Goal: Information Seeking & Learning: Learn about a topic

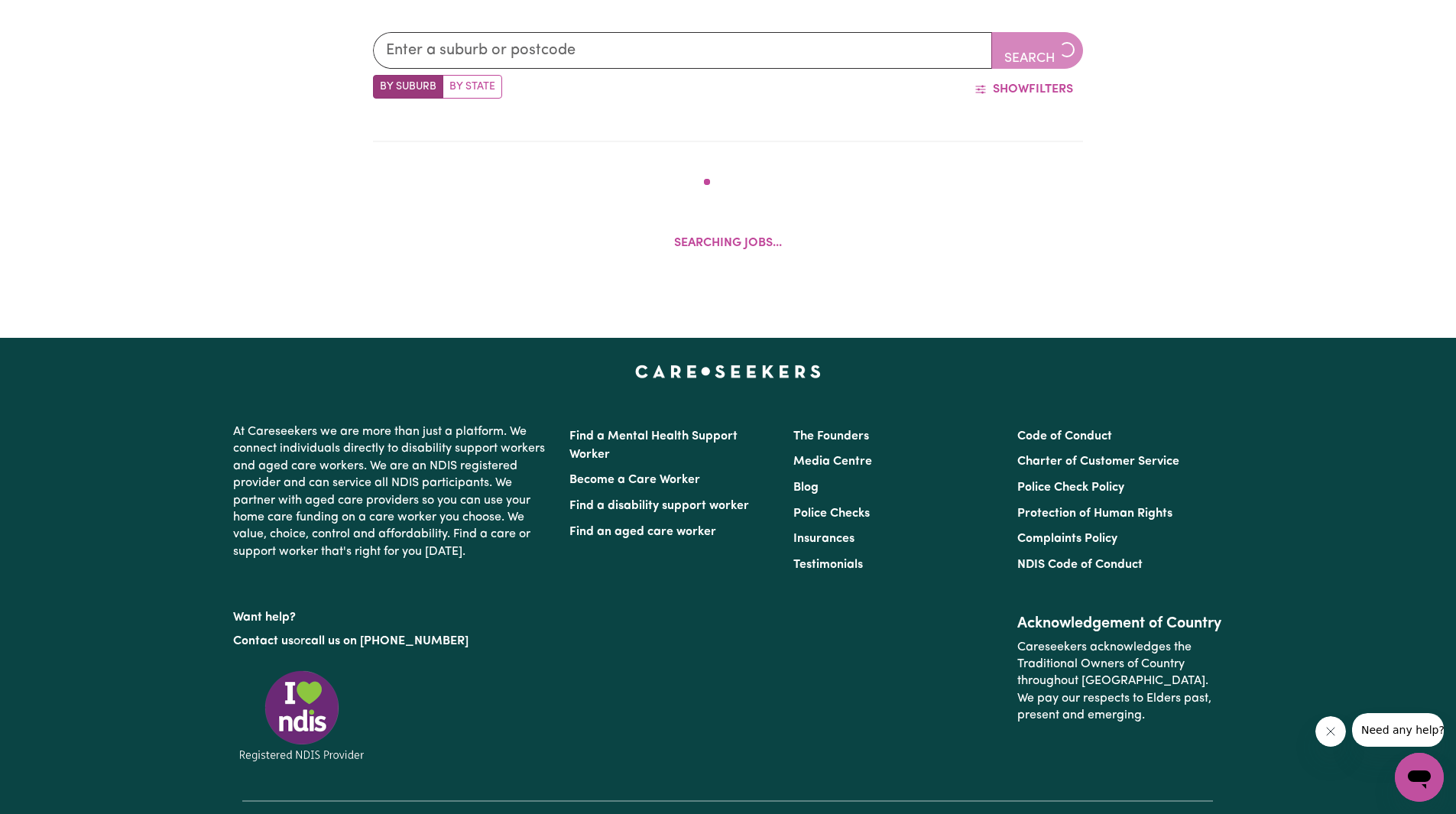
scroll to position [747, 0]
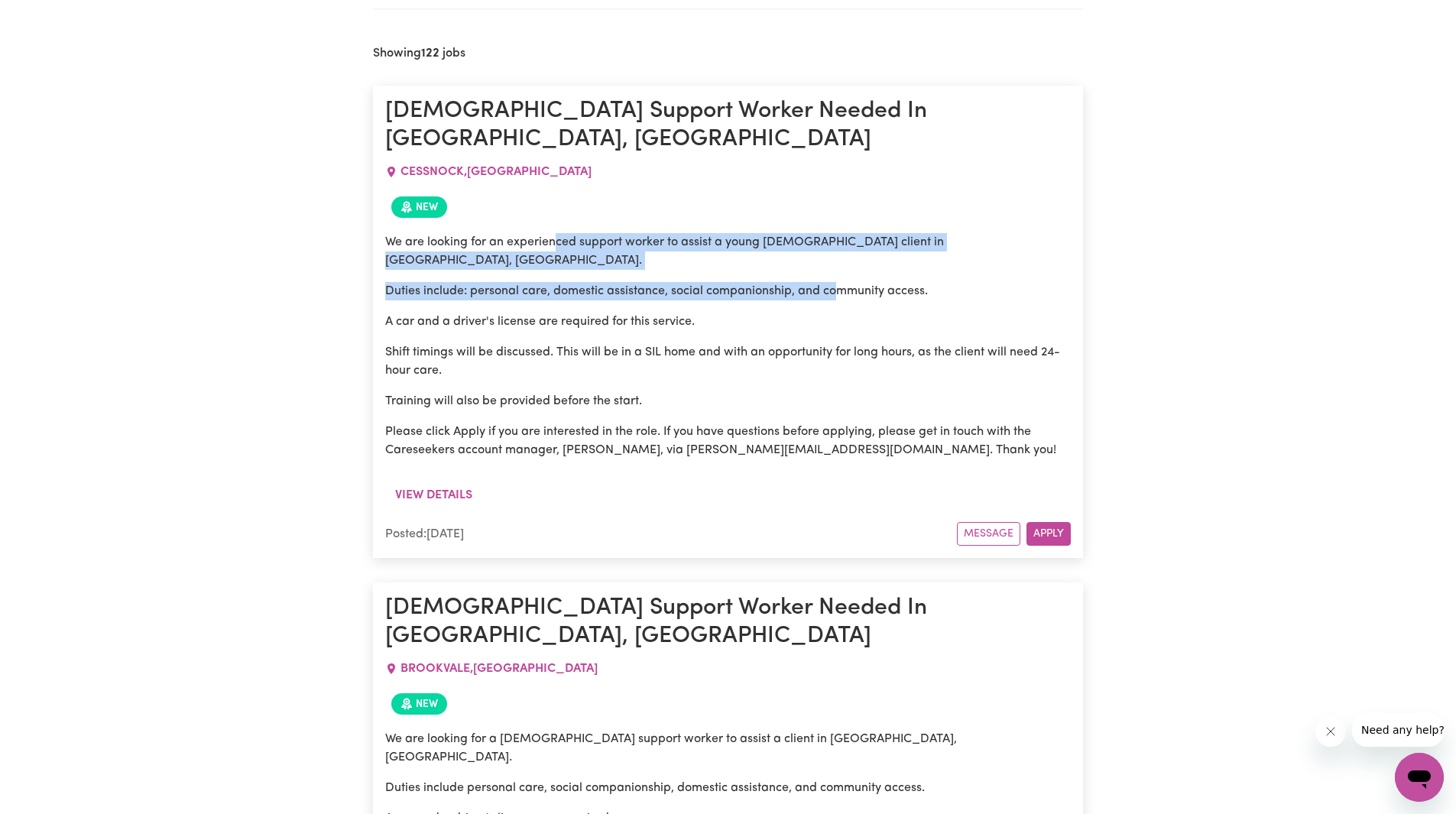
drag, startPoint x: 559, startPoint y: 217, endPoint x: 833, endPoint y: 251, distance: 276.1
click at [833, 243] on div "We are looking for an experienced support worker to assist a young male client …" at bounding box center [728, 346] width 685 height 226
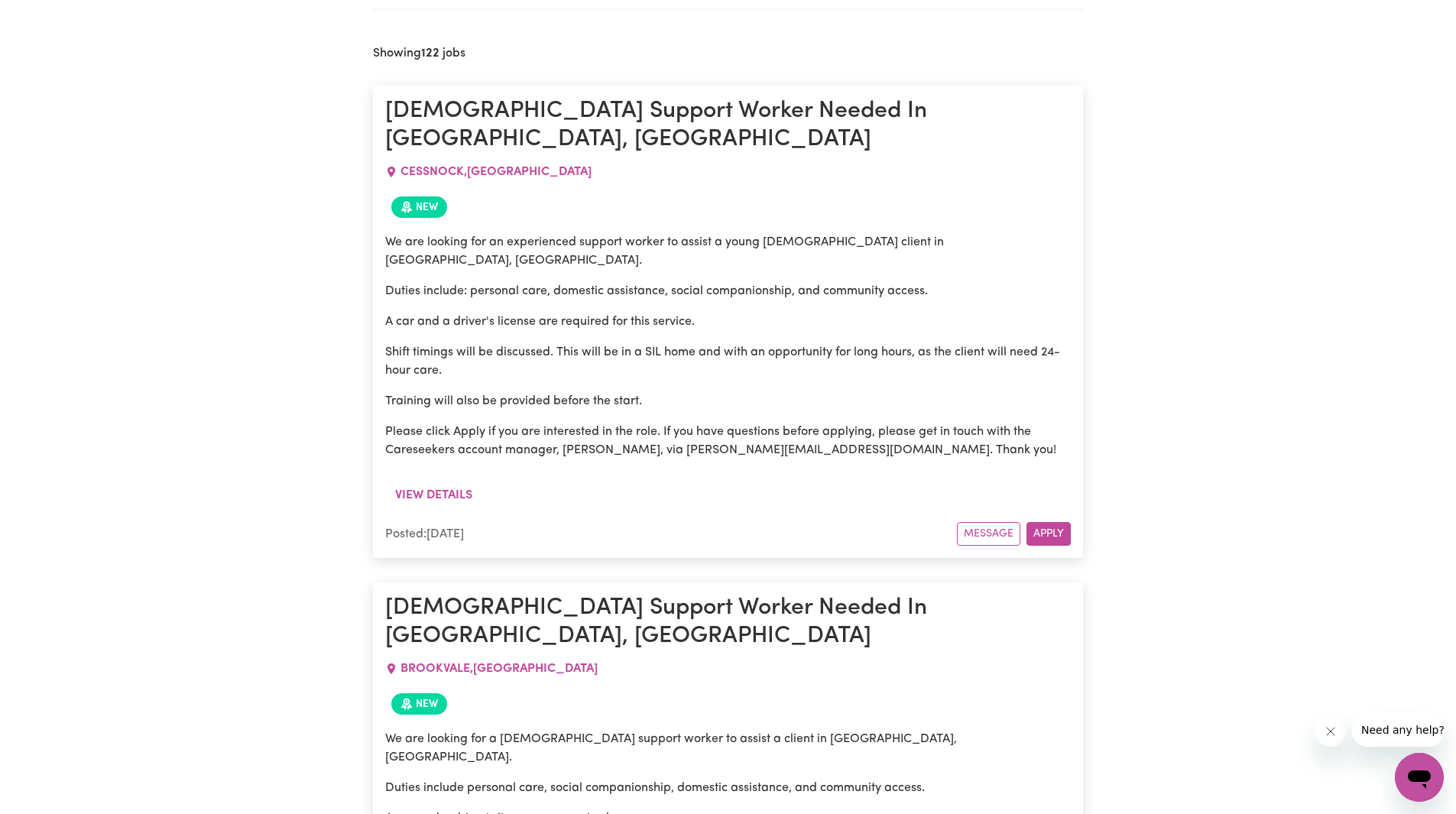
click at [819, 313] on p "A car and a driver's license are required for this service." at bounding box center [728, 322] width 685 height 19
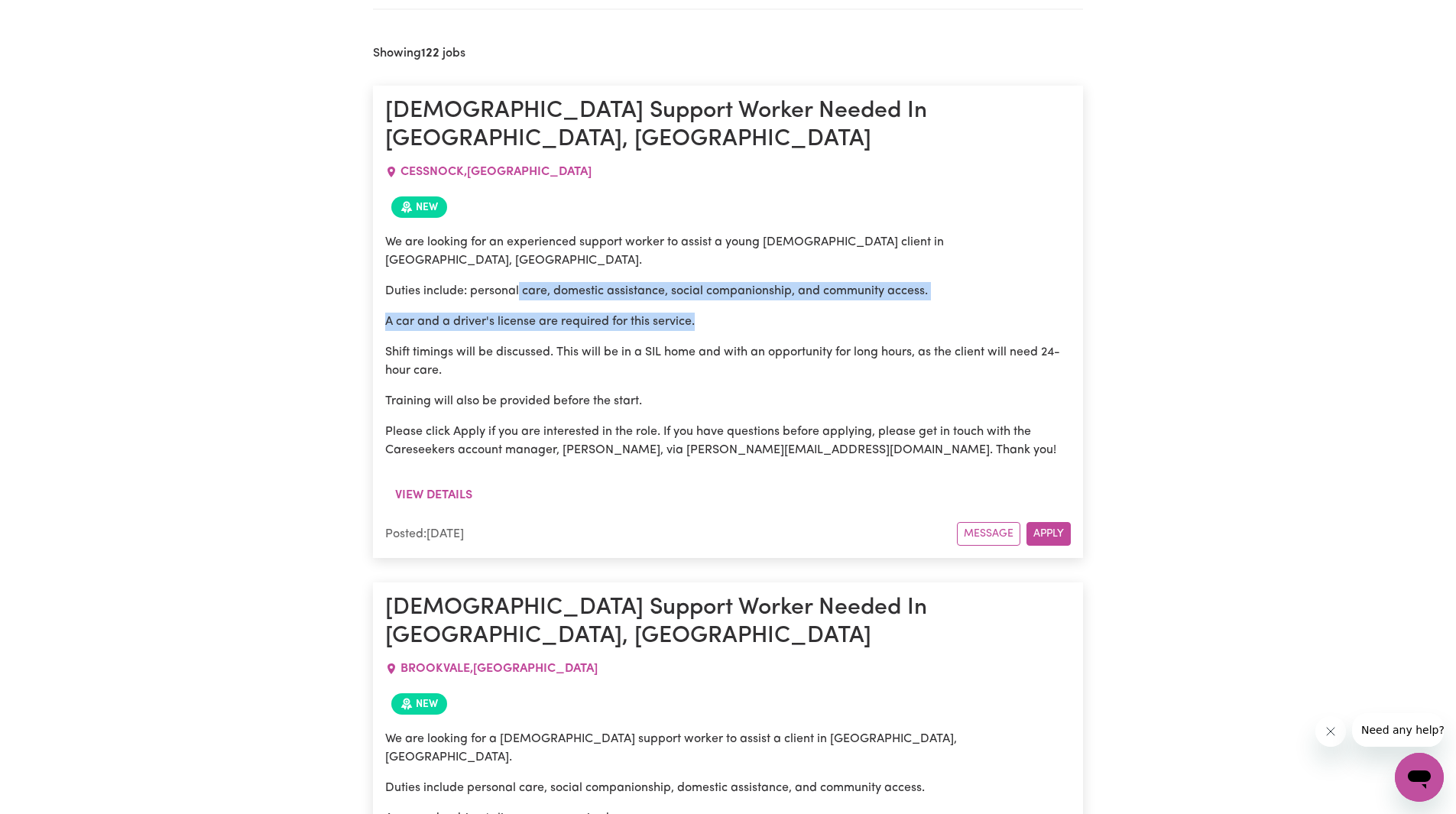
drag, startPoint x: 519, startPoint y: 251, endPoint x: 748, endPoint y: 286, distance: 231.7
click at [746, 282] on div "We are looking for an experienced support worker to assist a young male client …" at bounding box center [728, 346] width 685 height 226
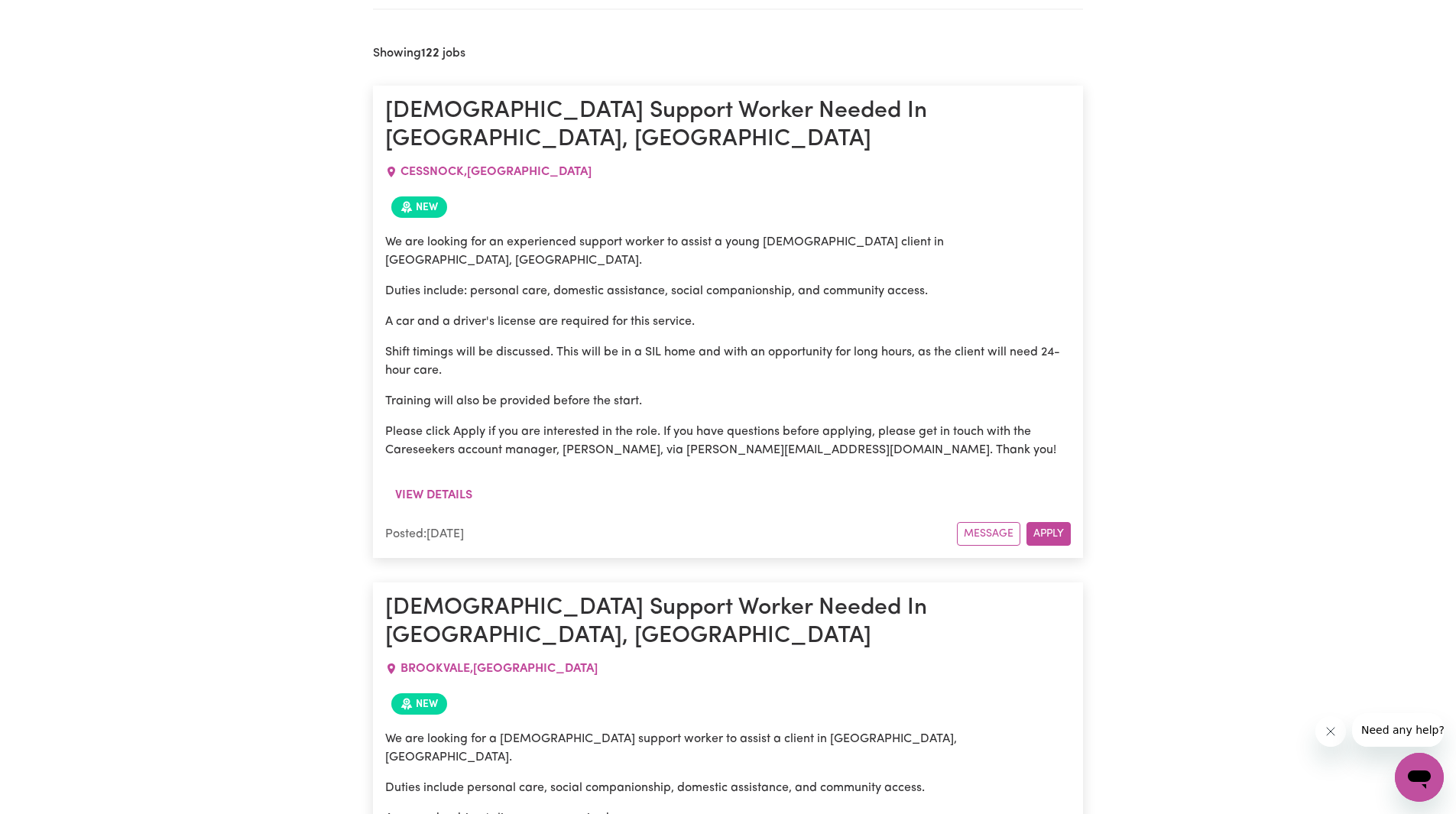
click at [750, 343] on p "Shift timings will be discussed. This will be in a SIL home and with an opportu…" at bounding box center [728, 361] width 685 height 36
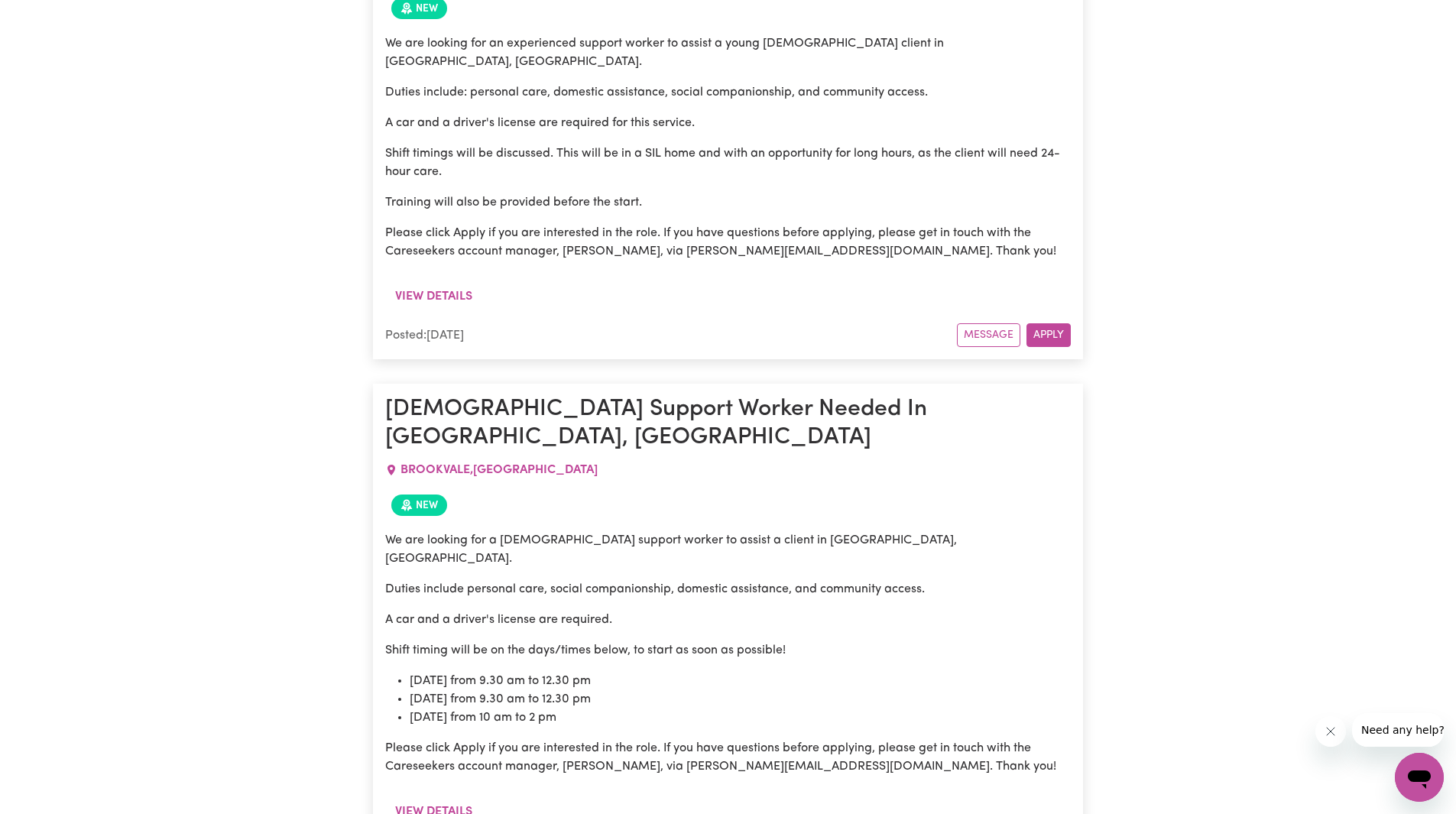
scroll to position [1130, 0]
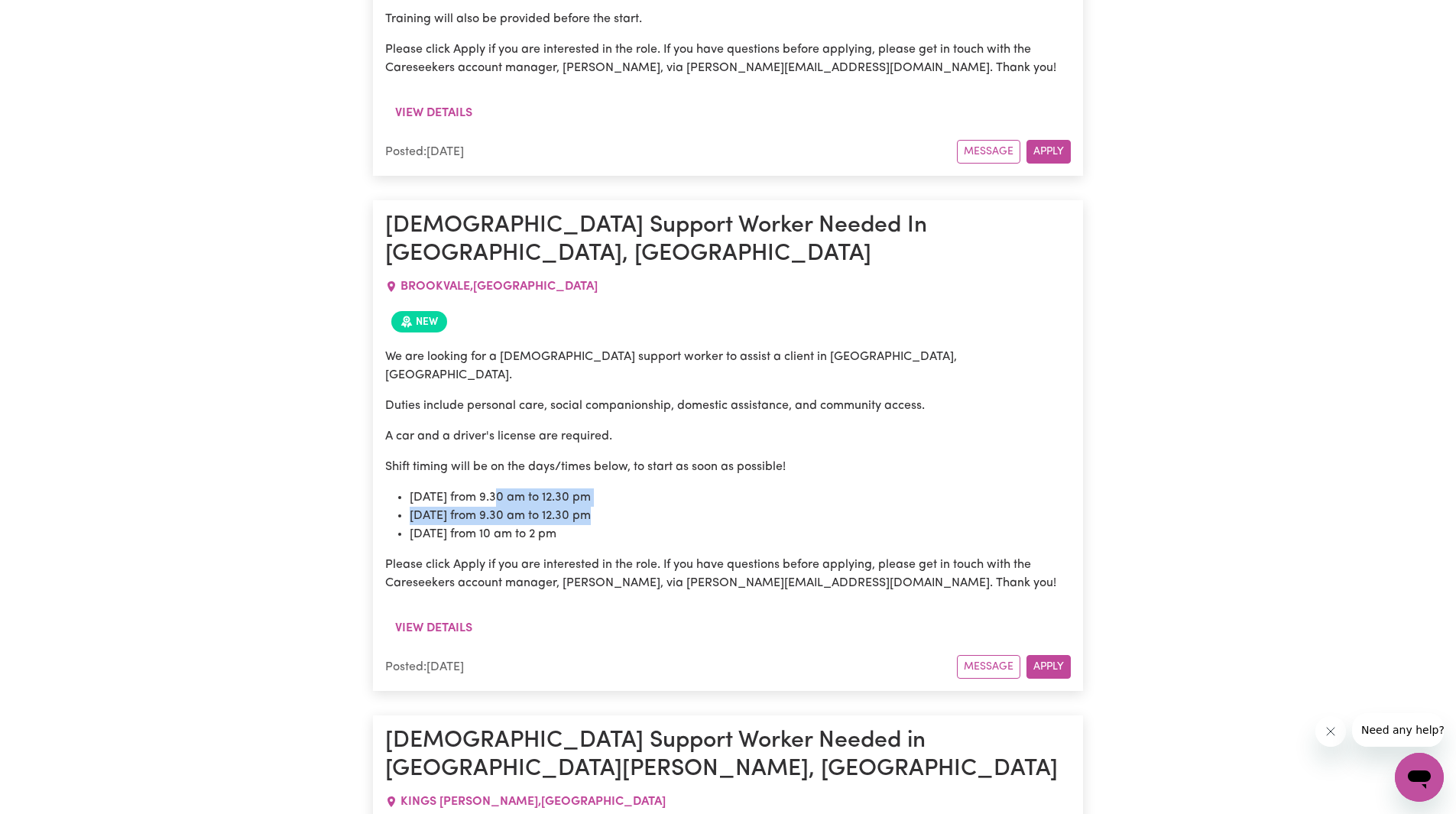
drag, startPoint x: 501, startPoint y: 410, endPoint x: 684, endPoint y: 442, distance: 185.8
click at [713, 489] on ul "Tuesday from 9.30 am to 12.30 pm Friday from 9.30 am to 12.30 pm Saturday from …" at bounding box center [728, 516] width 685 height 55
click at [656, 556] on p "Please click Apply if you are interested in the role. If you have questions bef…" at bounding box center [728, 573] width 685 height 36
drag, startPoint x: 457, startPoint y: 421, endPoint x: 623, endPoint y: 457, distance: 169.9
click at [639, 489] on ul "Tuesday from 9.30 am to 12.30 pm Friday from 9.30 am to 12.30 pm Saturday from …" at bounding box center [728, 516] width 685 height 55
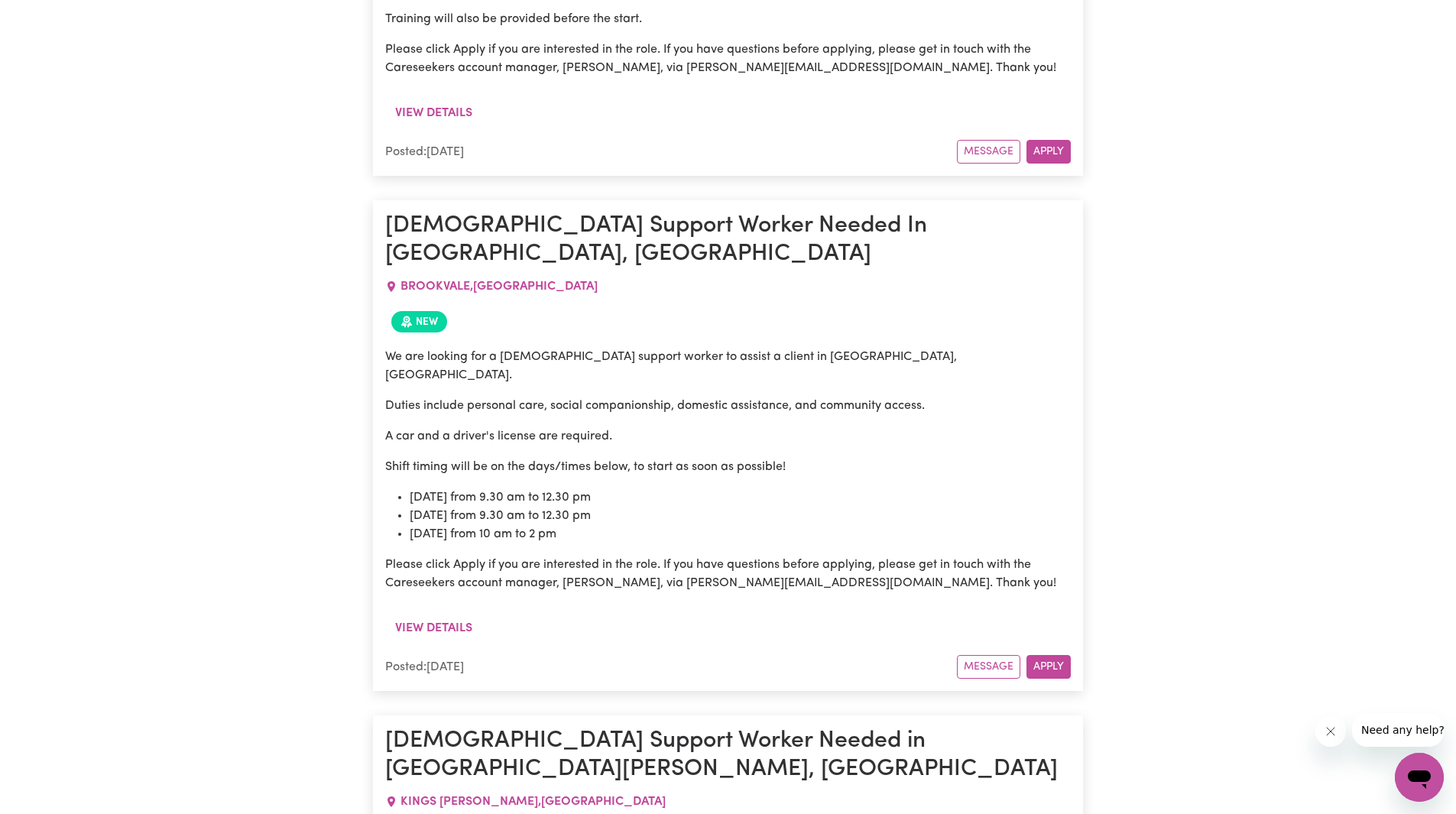
click at [606, 556] on p "Please click Apply if you are interested in the role. If you have questions bef…" at bounding box center [728, 573] width 685 height 36
drag, startPoint x: 456, startPoint y: 440, endPoint x: 595, endPoint y: 424, distance: 139.9
click at [592, 489] on ul "Tuesday from 9.30 am to 12.30 pm Friday from 9.30 am to 12.30 pm Saturday from …" at bounding box center [728, 516] width 685 height 55
click at [449, 280] on span "BROOKVALE , New South Wales" at bounding box center [499, 286] width 197 height 12
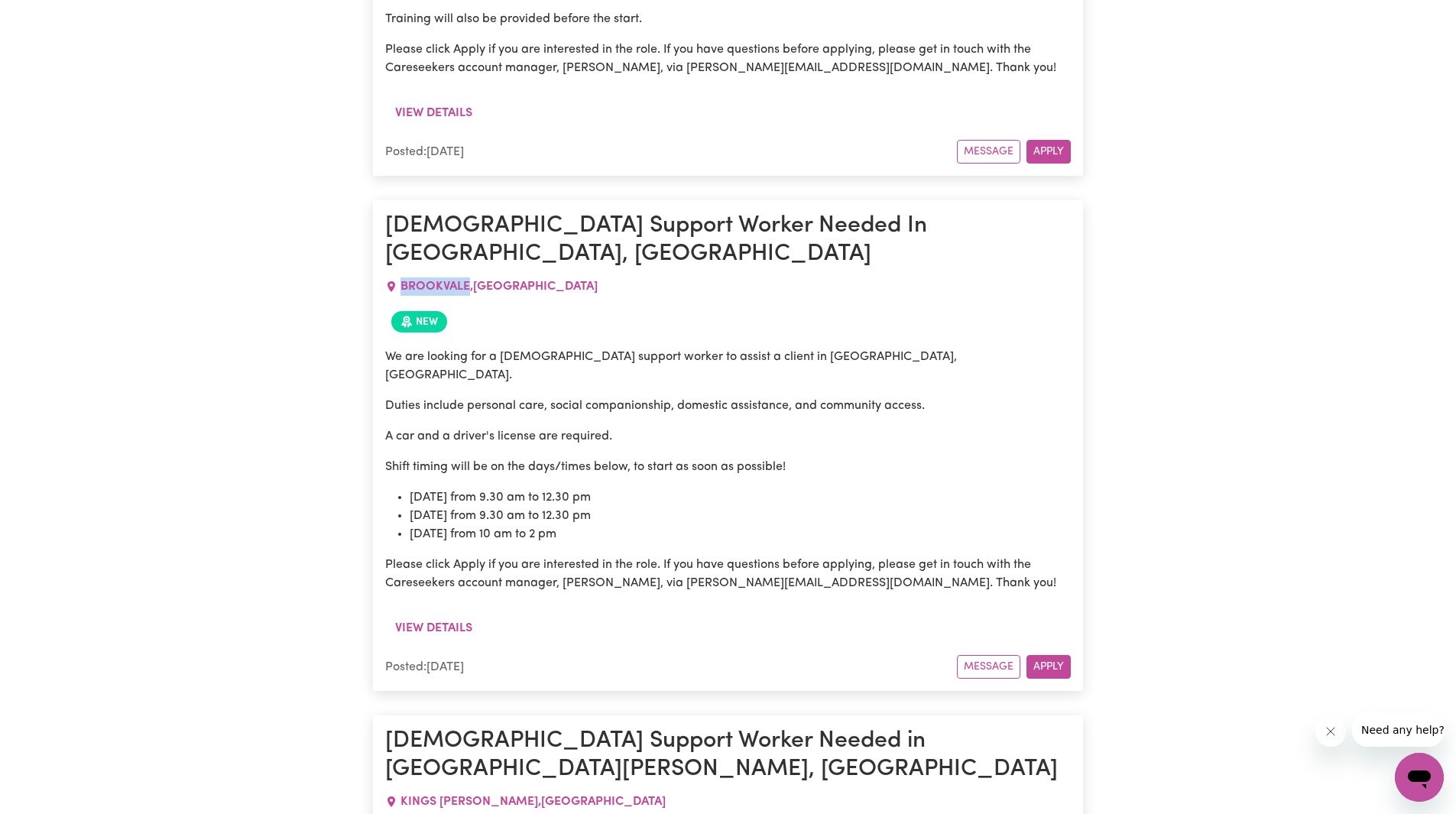
copy span "BROOKVALE"
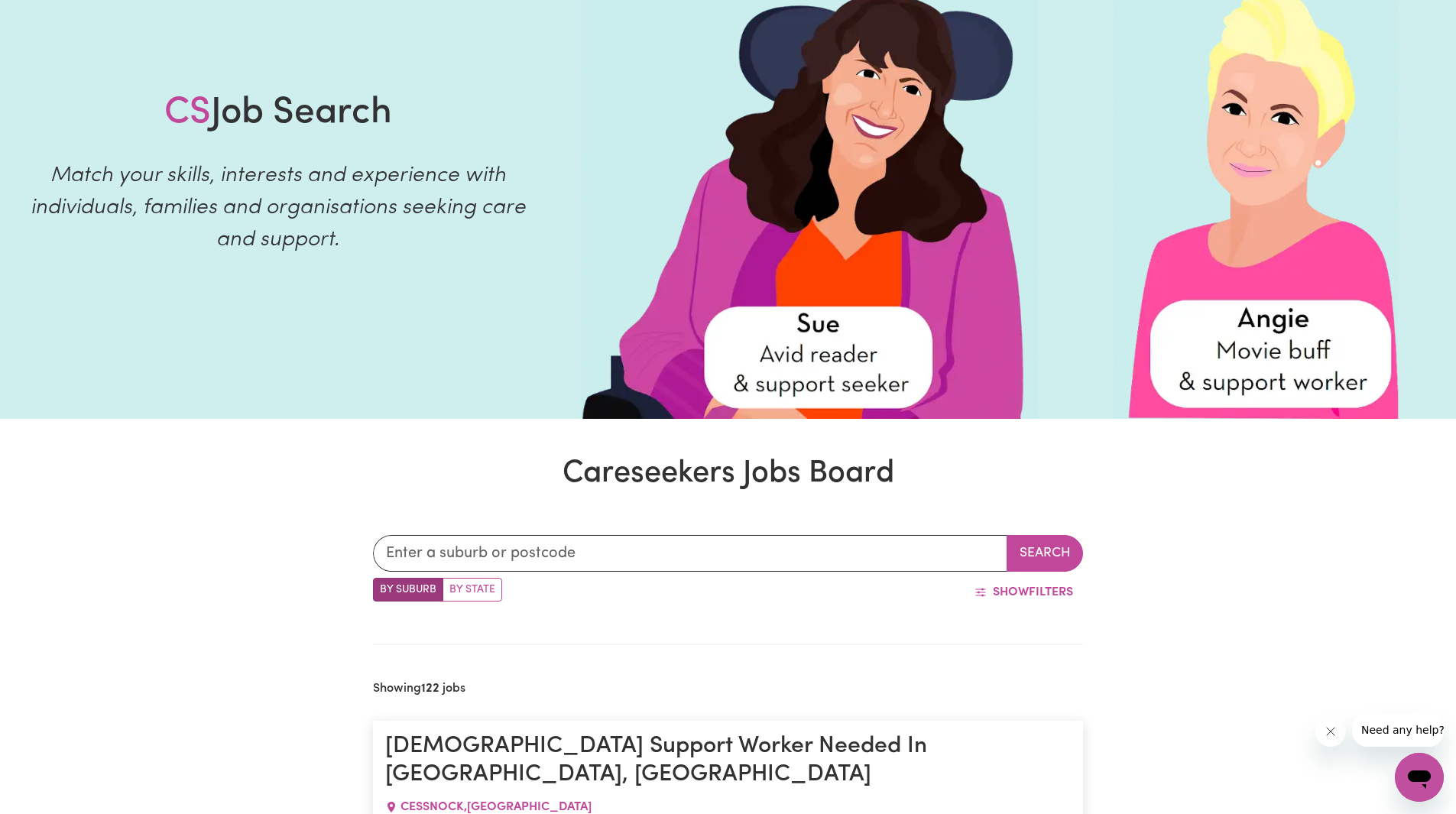
scroll to position [136, 0]
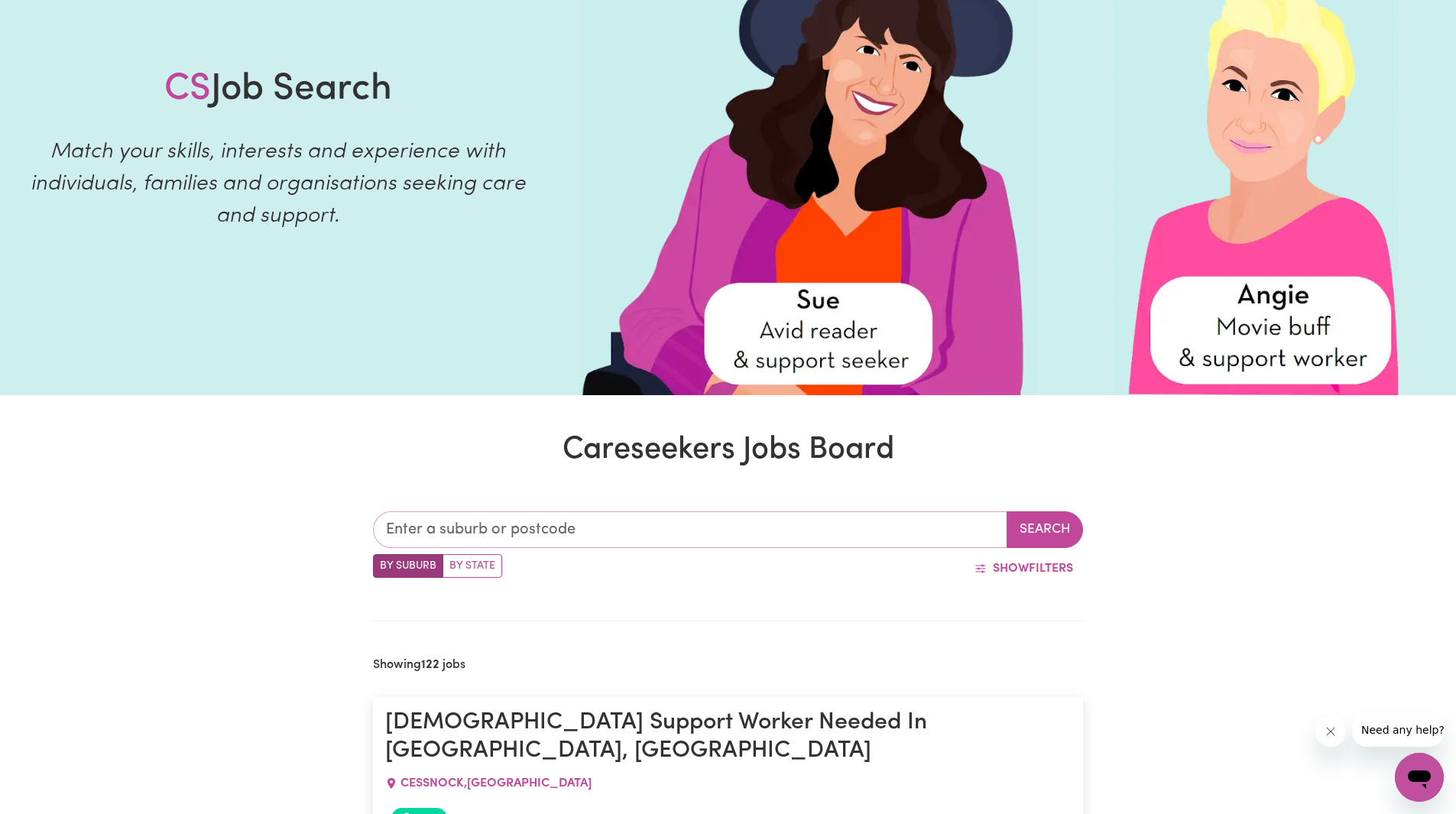
click at [544, 522] on input "text" at bounding box center [689, 529] width 634 height 36
type input "campbelltown"
type input "campbelltown, New South Wales, 2560"
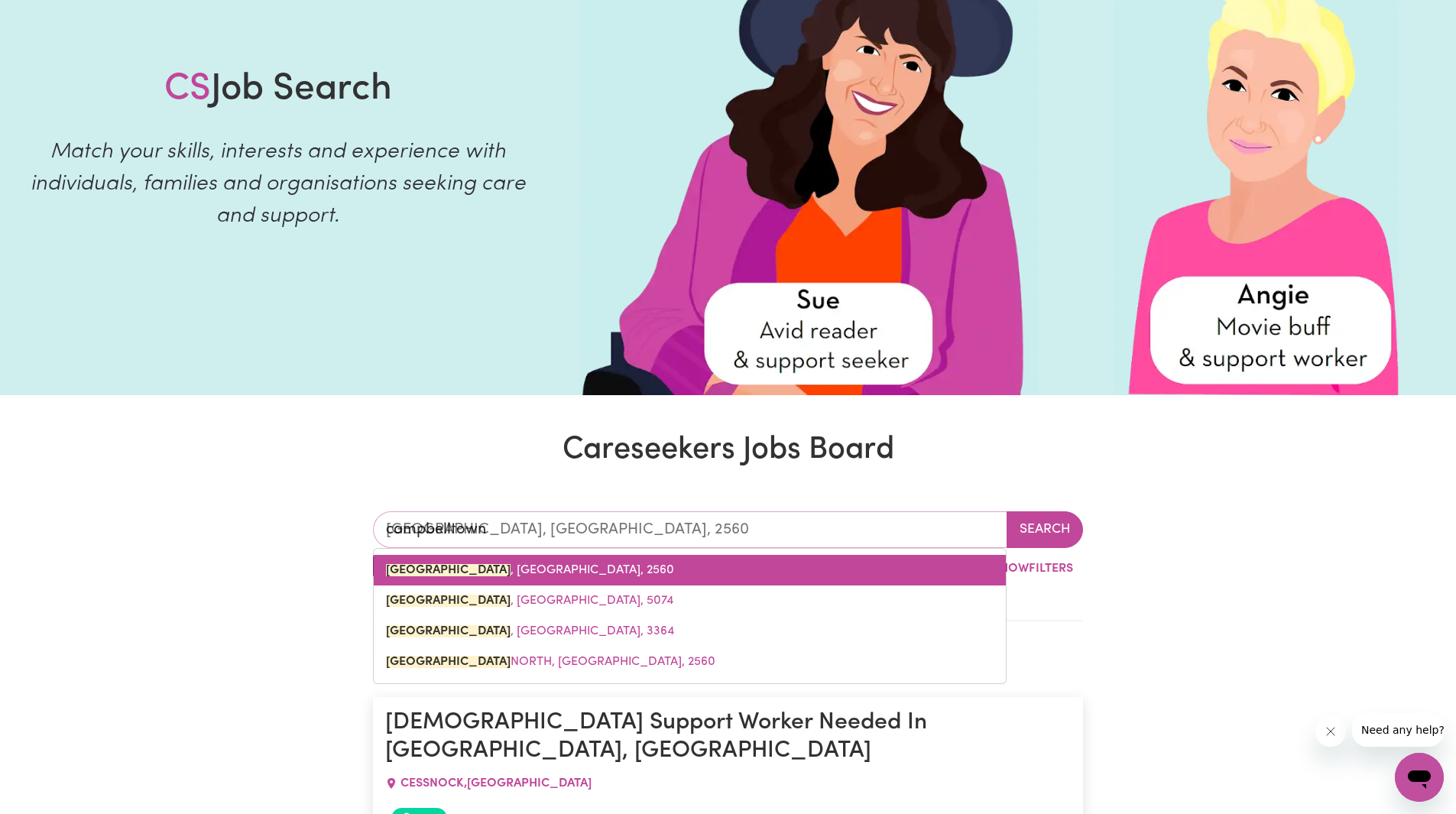
type input "CAMPBELLTOWN, New South Wales, 2560"
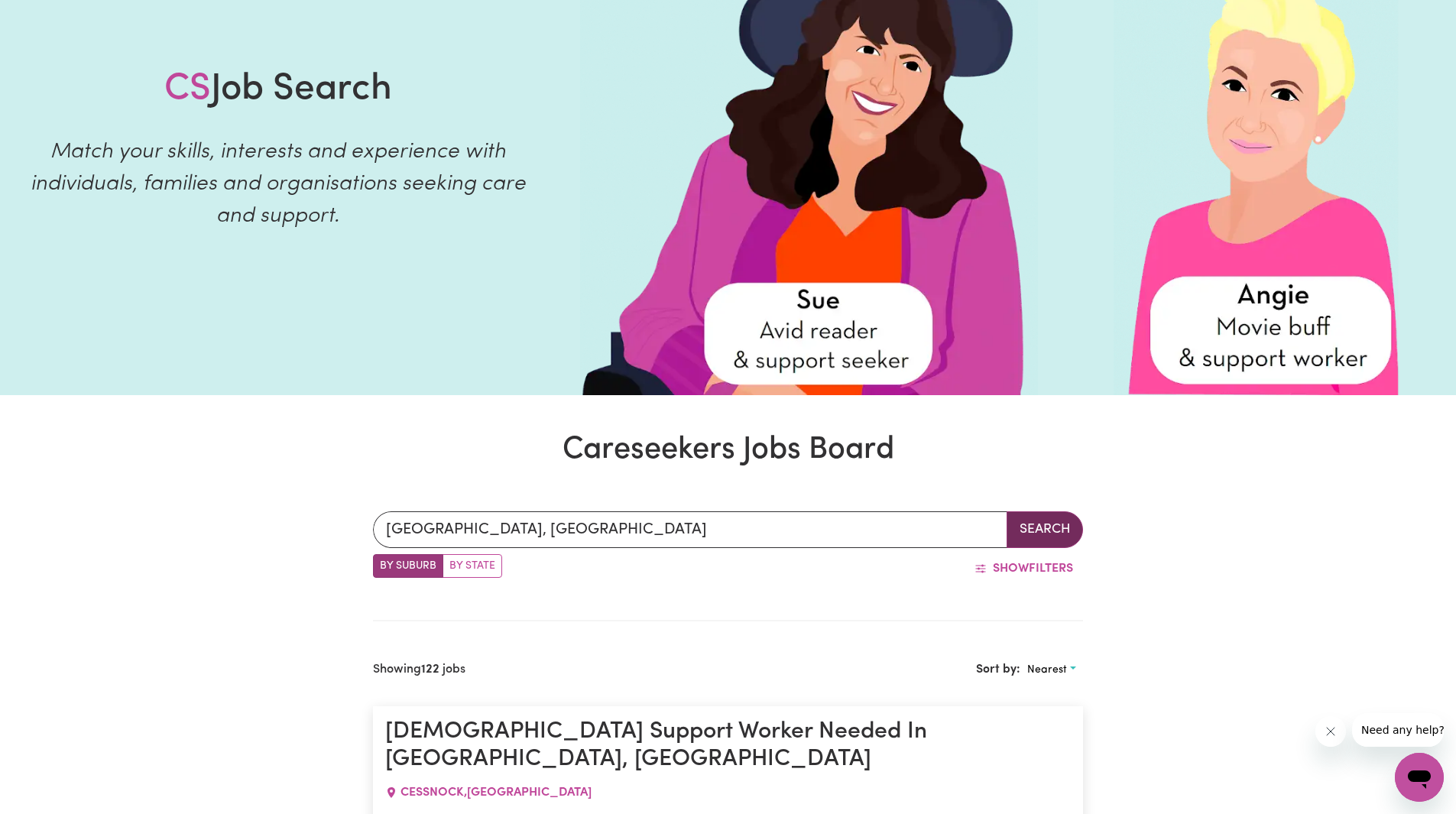
click at [1056, 534] on button "Search" at bounding box center [1044, 529] width 76 height 36
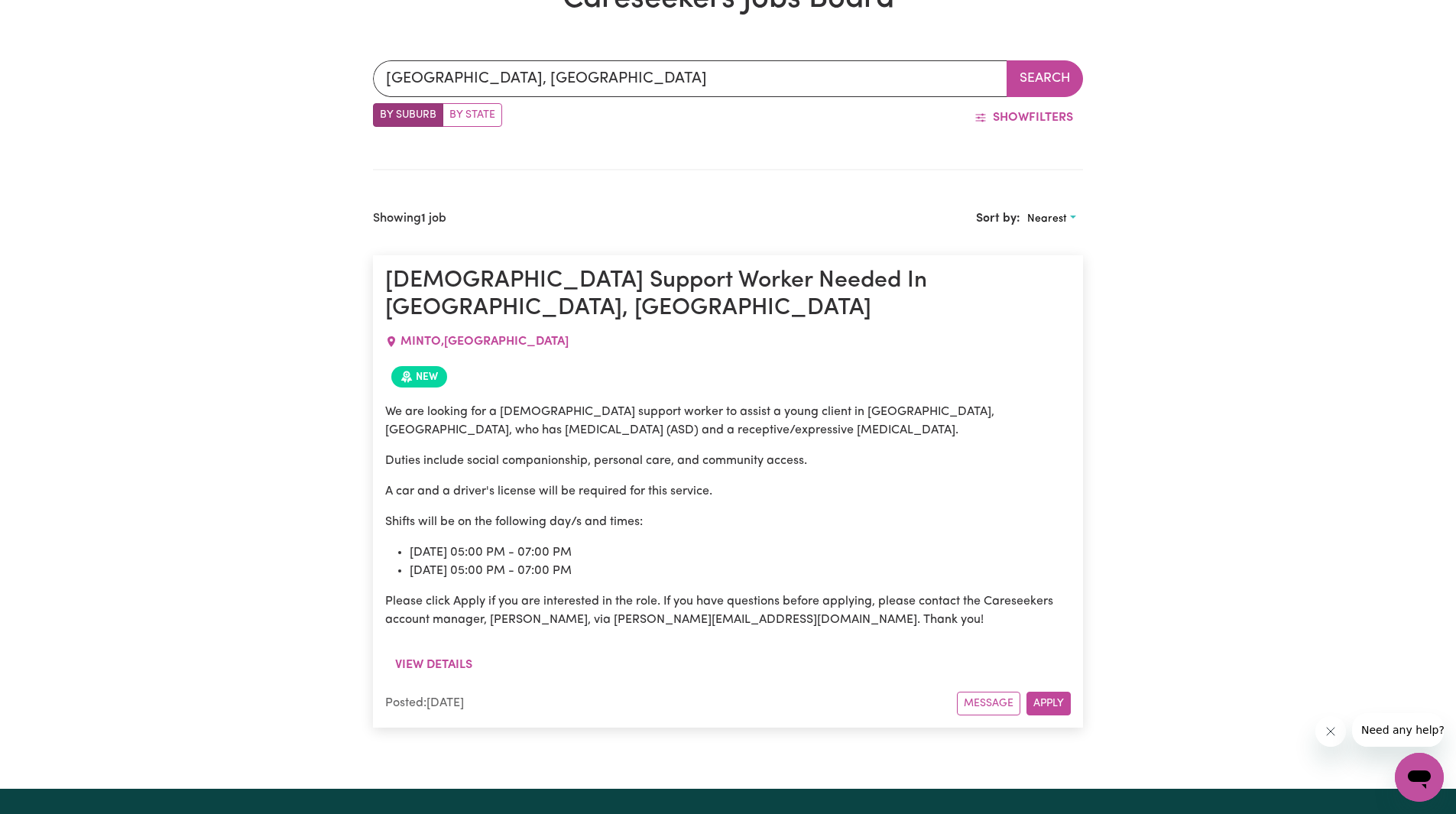
scroll to position [595, 0]
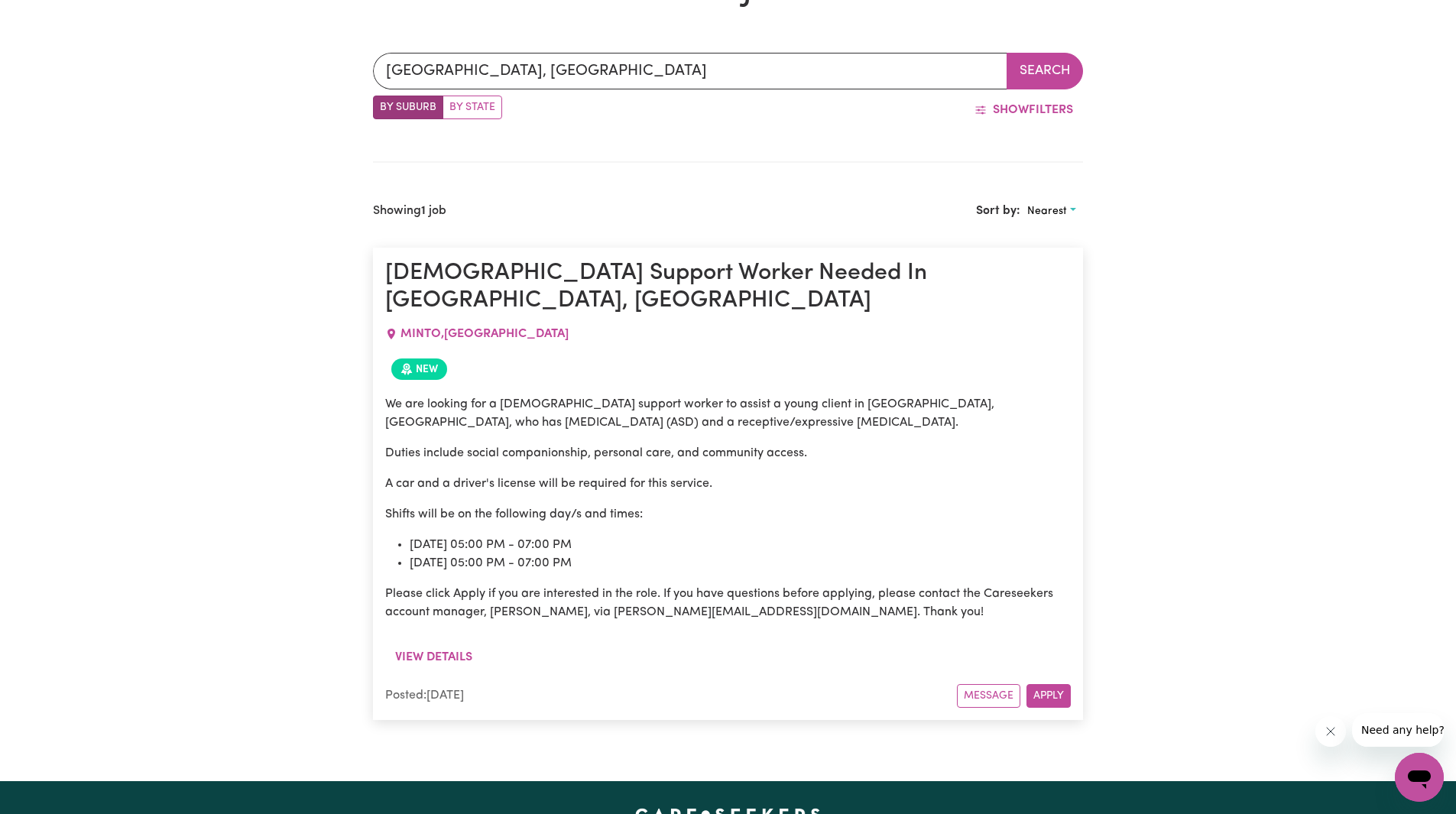
drag, startPoint x: 485, startPoint y: 525, endPoint x: 601, endPoint y: 546, distance: 117.9
click at [601, 535] on ul "Wednesday 05:00 PM - 07:00 PM Thursday 05:00 PM - 07:00 PM" at bounding box center [728, 553] width 685 height 36
click at [594, 584] on p "Please click Apply if you are interested in the role. If you have questions bef…" at bounding box center [728, 602] width 685 height 36
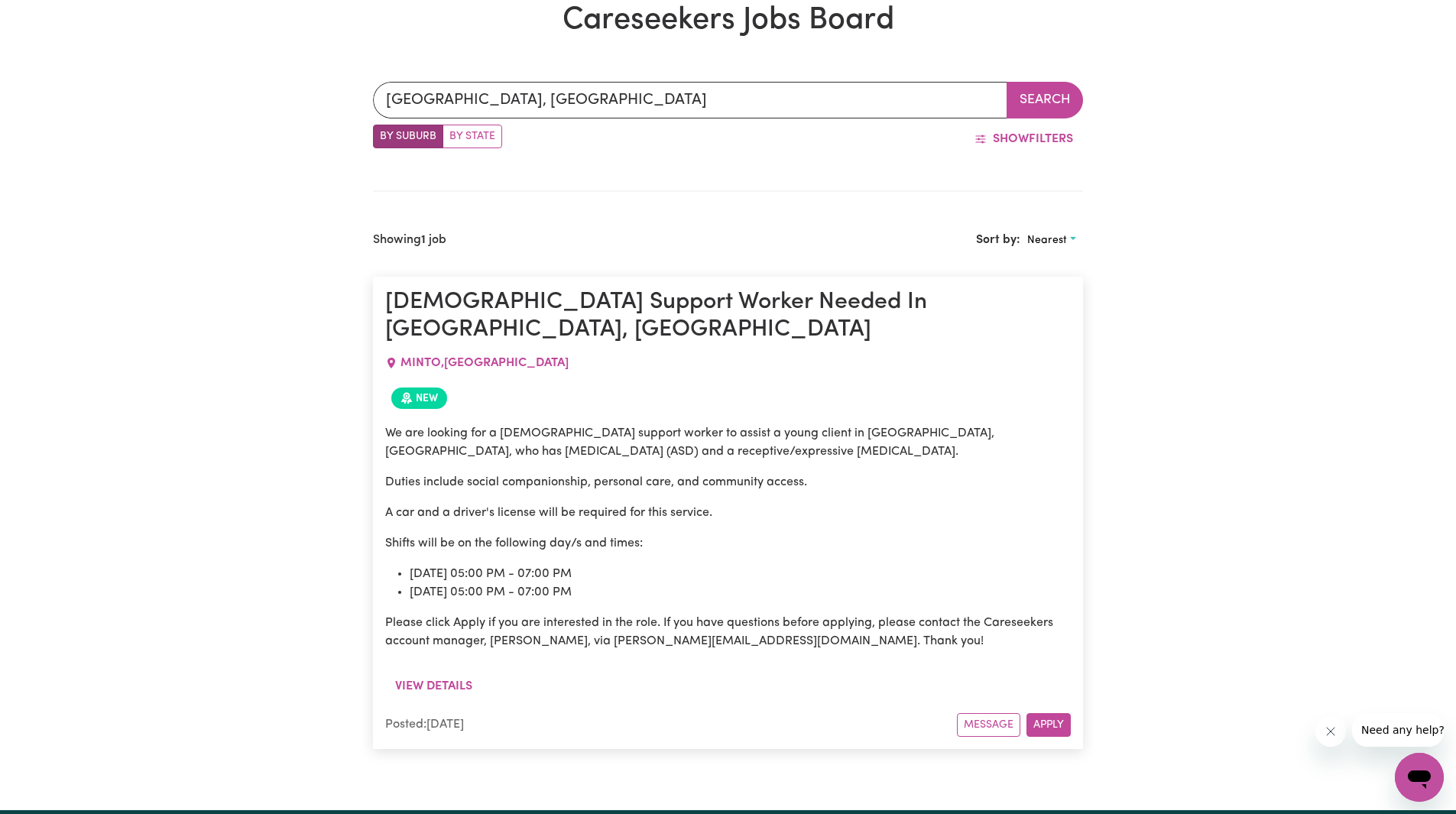
scroll to position [535, 0]
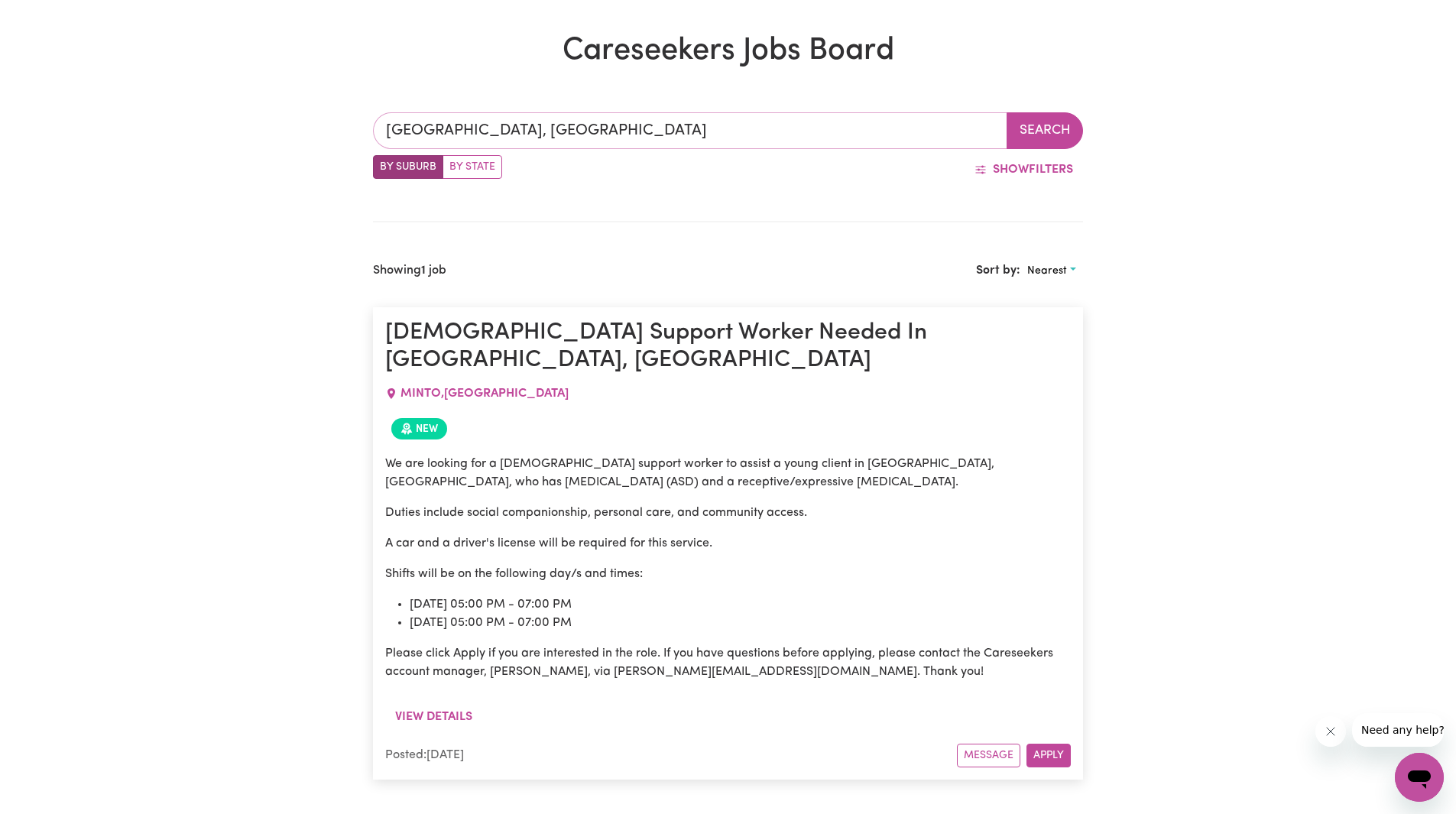
type input "CAMPBELLTOWN, New South Wales, 2560"
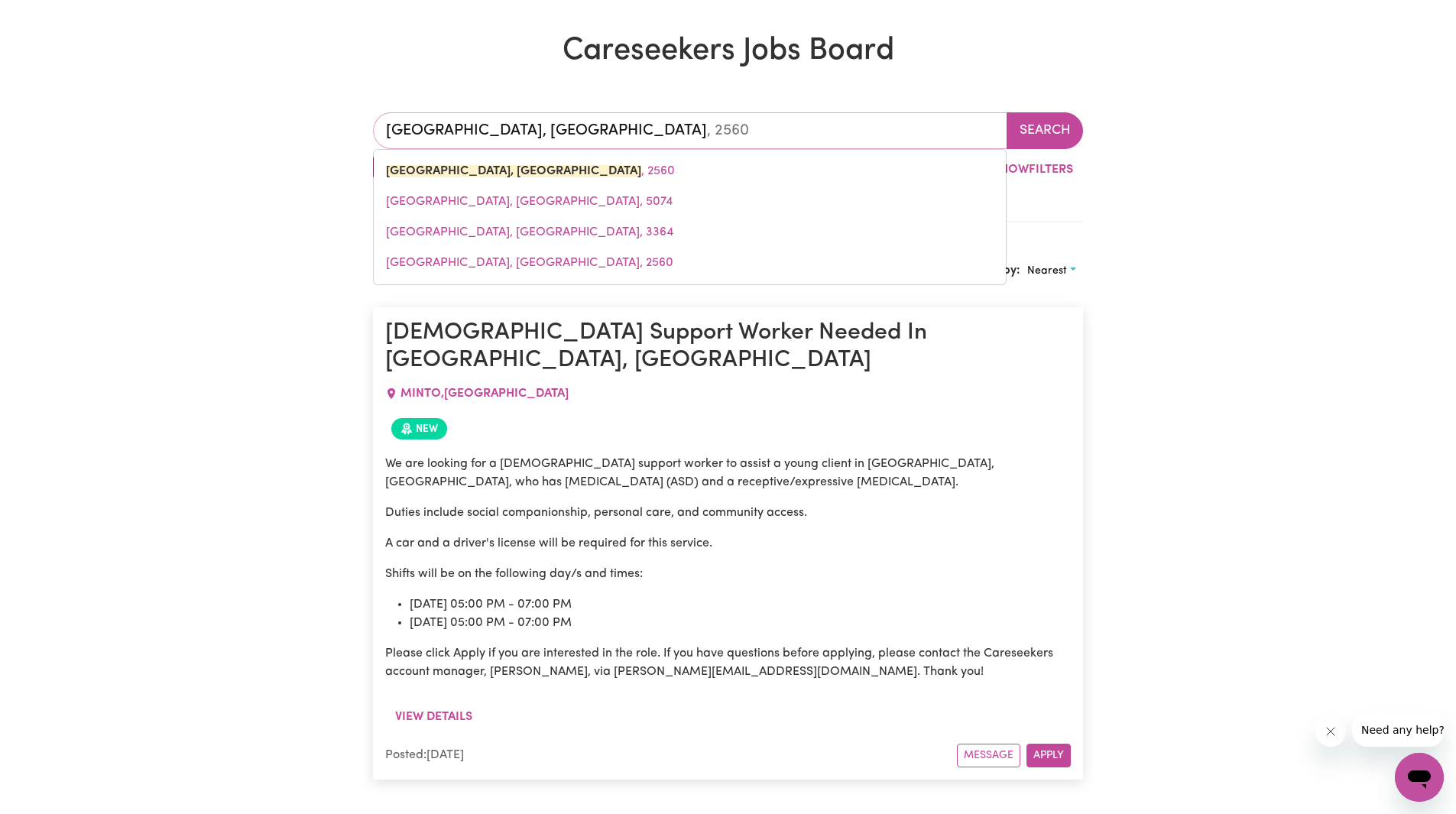
drag, startPoint x: 753, startPoint y: 134, endPoint x: 207, endPoint y: 190, distance: 548.9
click at [207, 190] on div "CAMPBELLTOWN, New South Wales CAMPBELLTOWN, New South Wales, 2560 CAMPBELLTOWN,…" at bounding box center [728, 440] width 1456 height 728
type input "wilton"
type input "wilton, New South Wales, 2571"
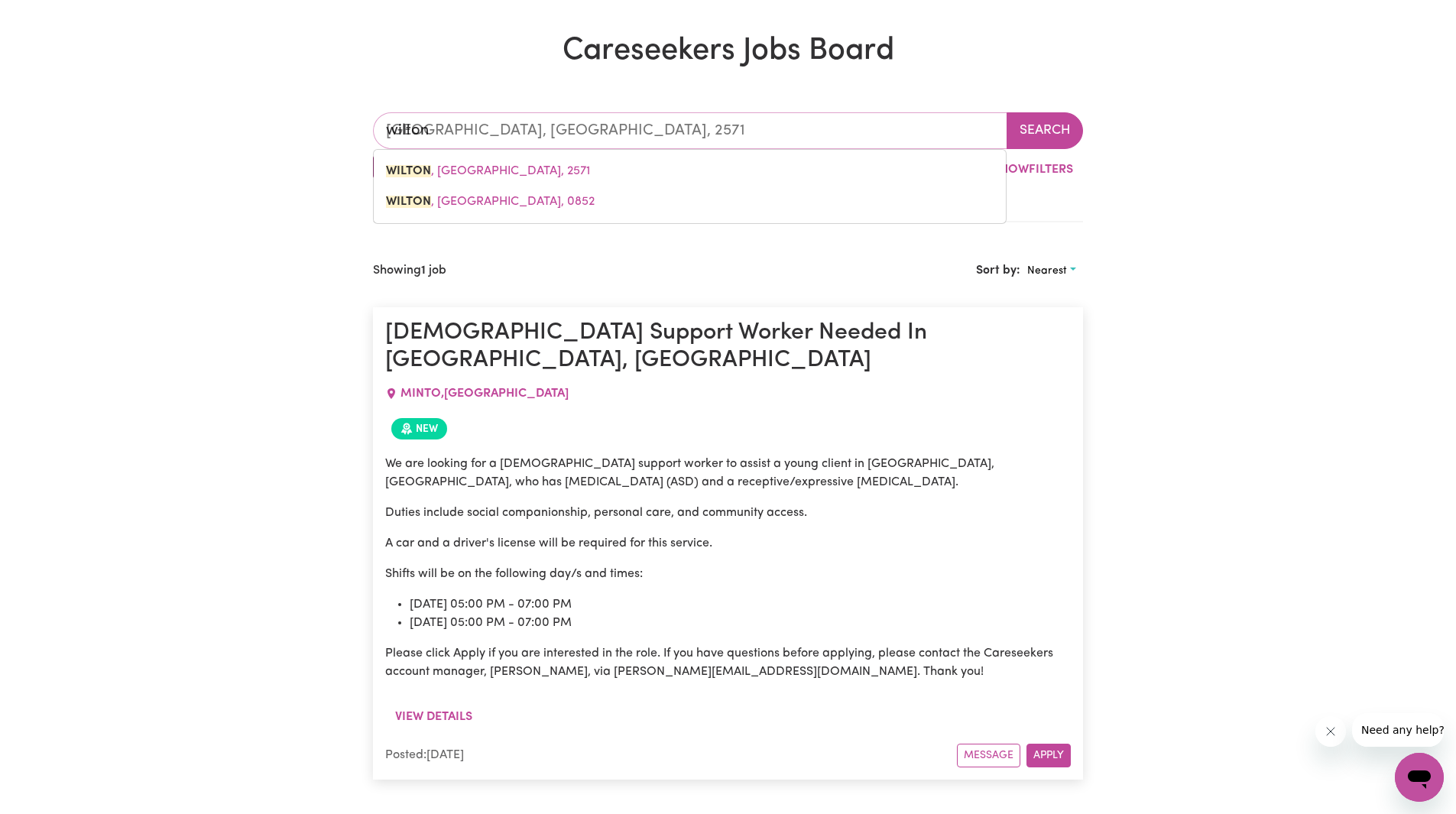
type input "WILTON, New South Wales, 2571"
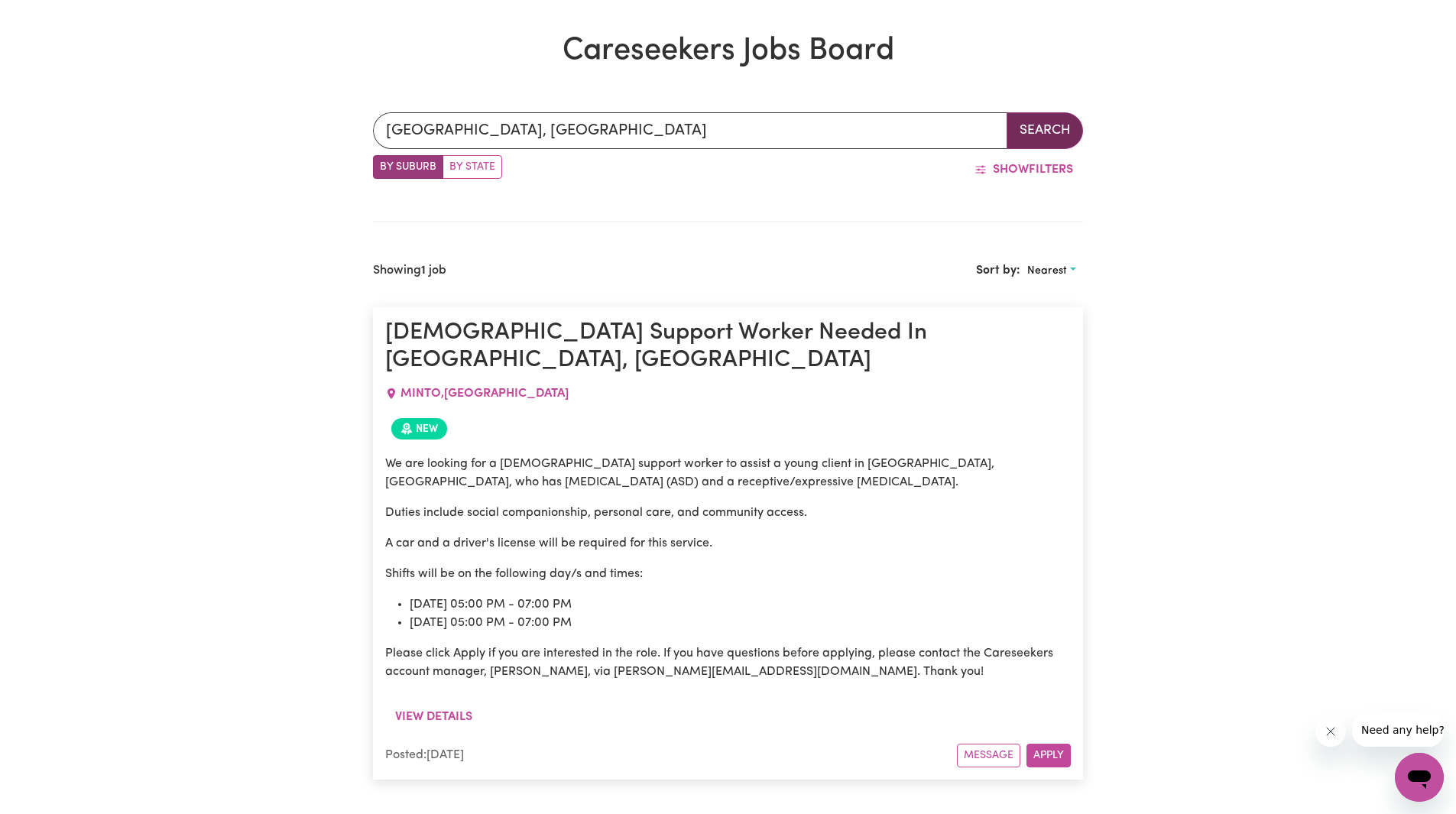
click at [1049, 141] on button "Search" at bounding box center [1044, 130] width 76 height 36
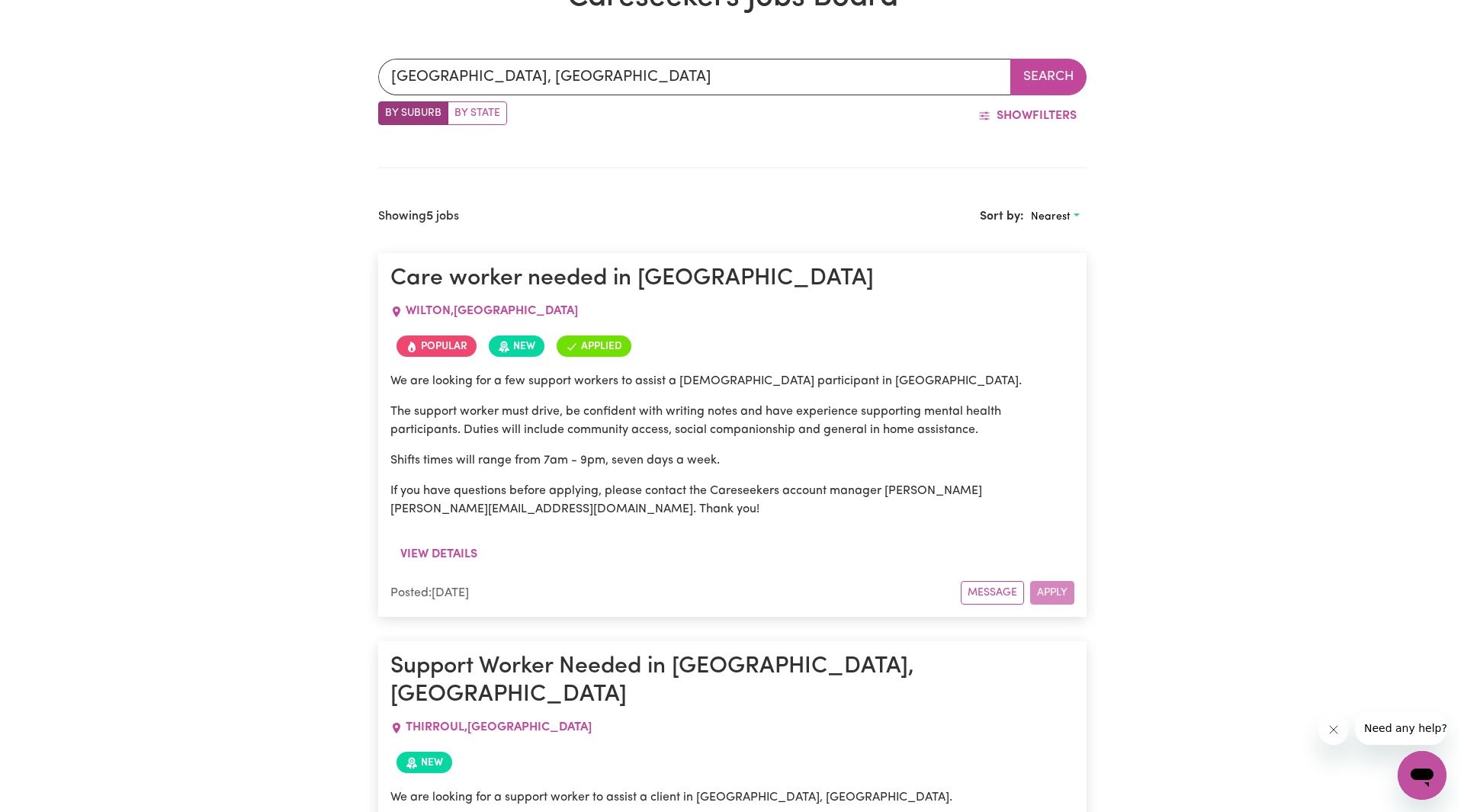
scroll to position [686, 0]
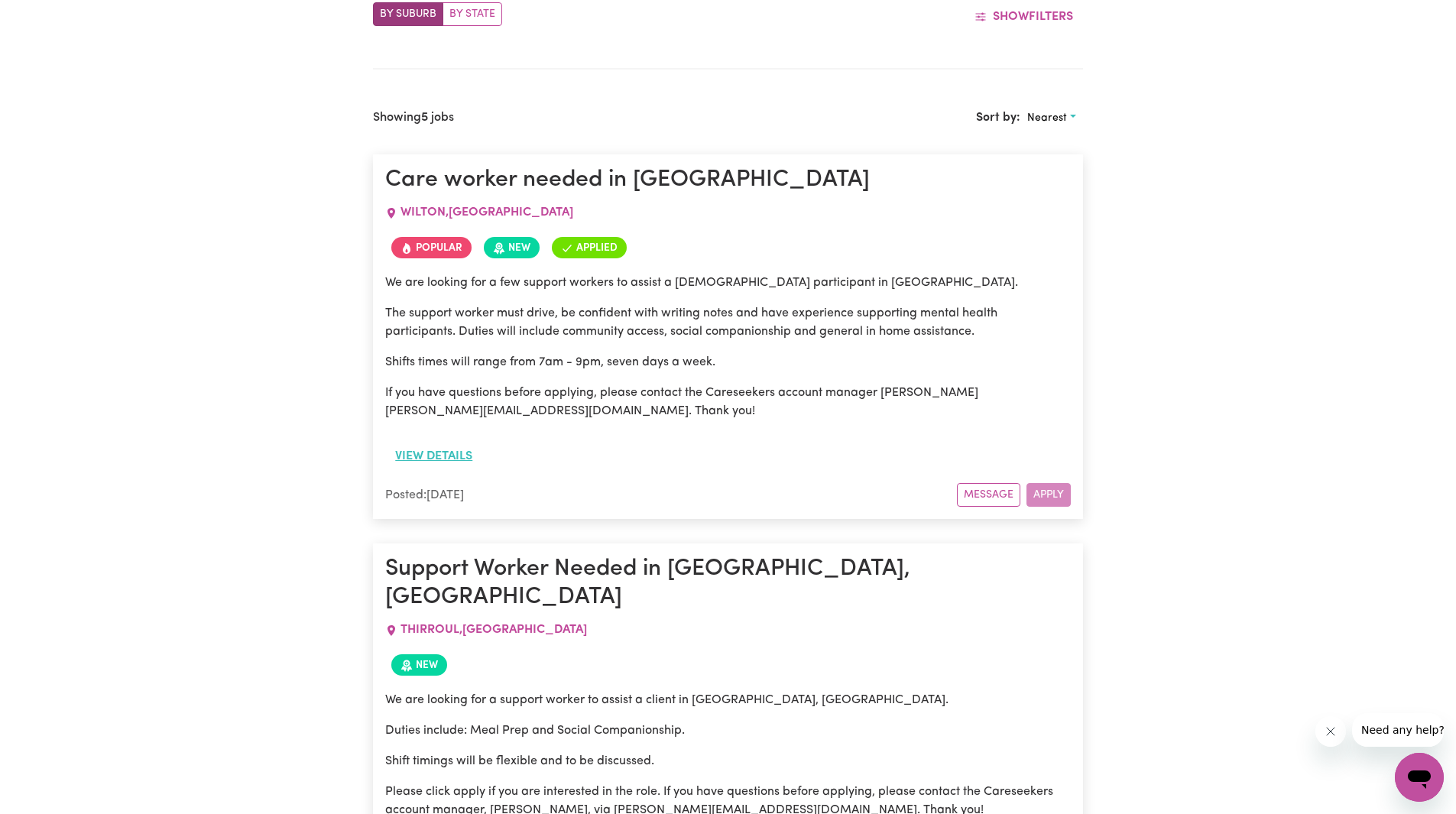
click at [450, 452] on button "View details" at bounding box center [434, 457] width 97 height 29
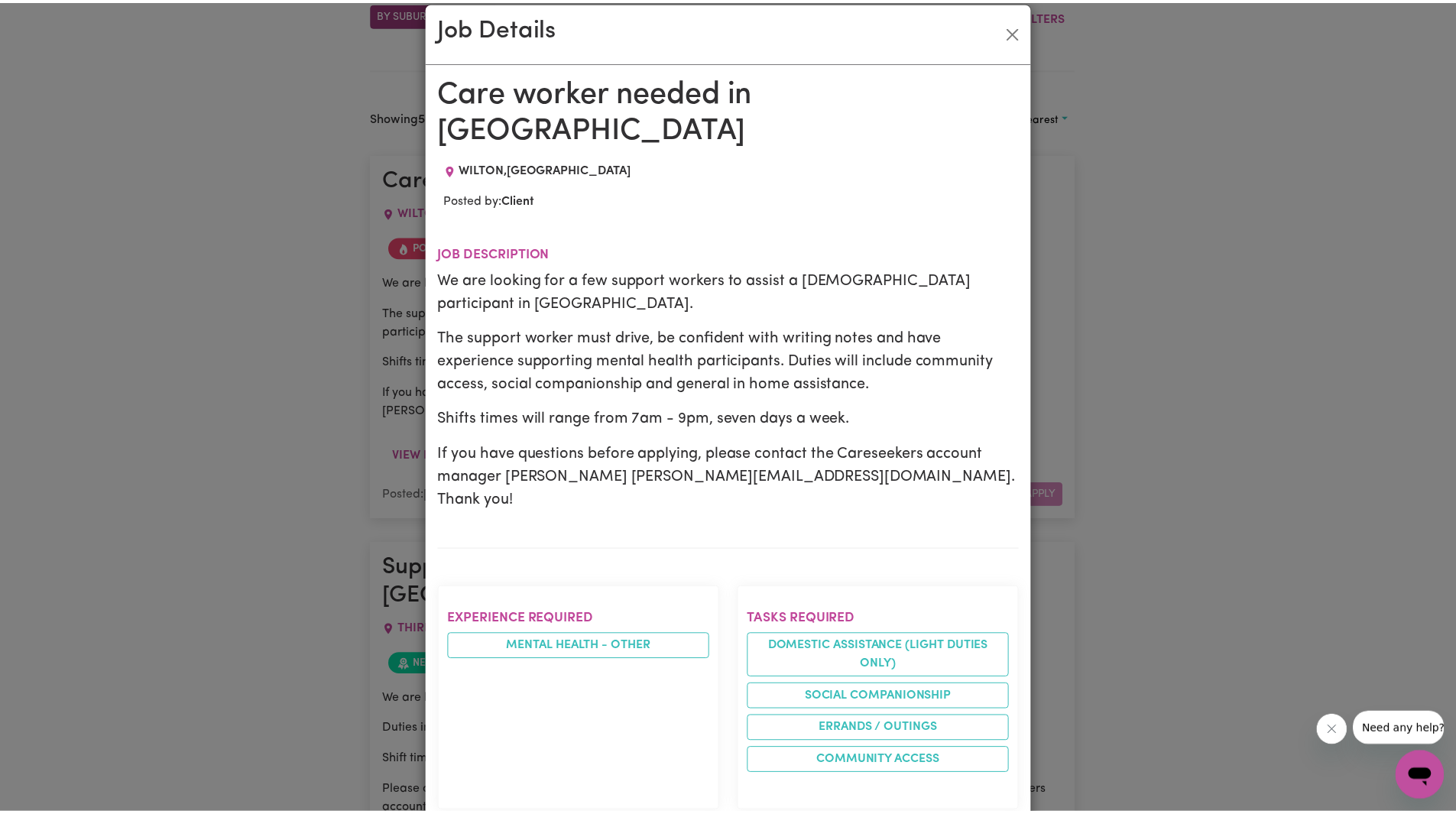
scroll to position [0, 0]
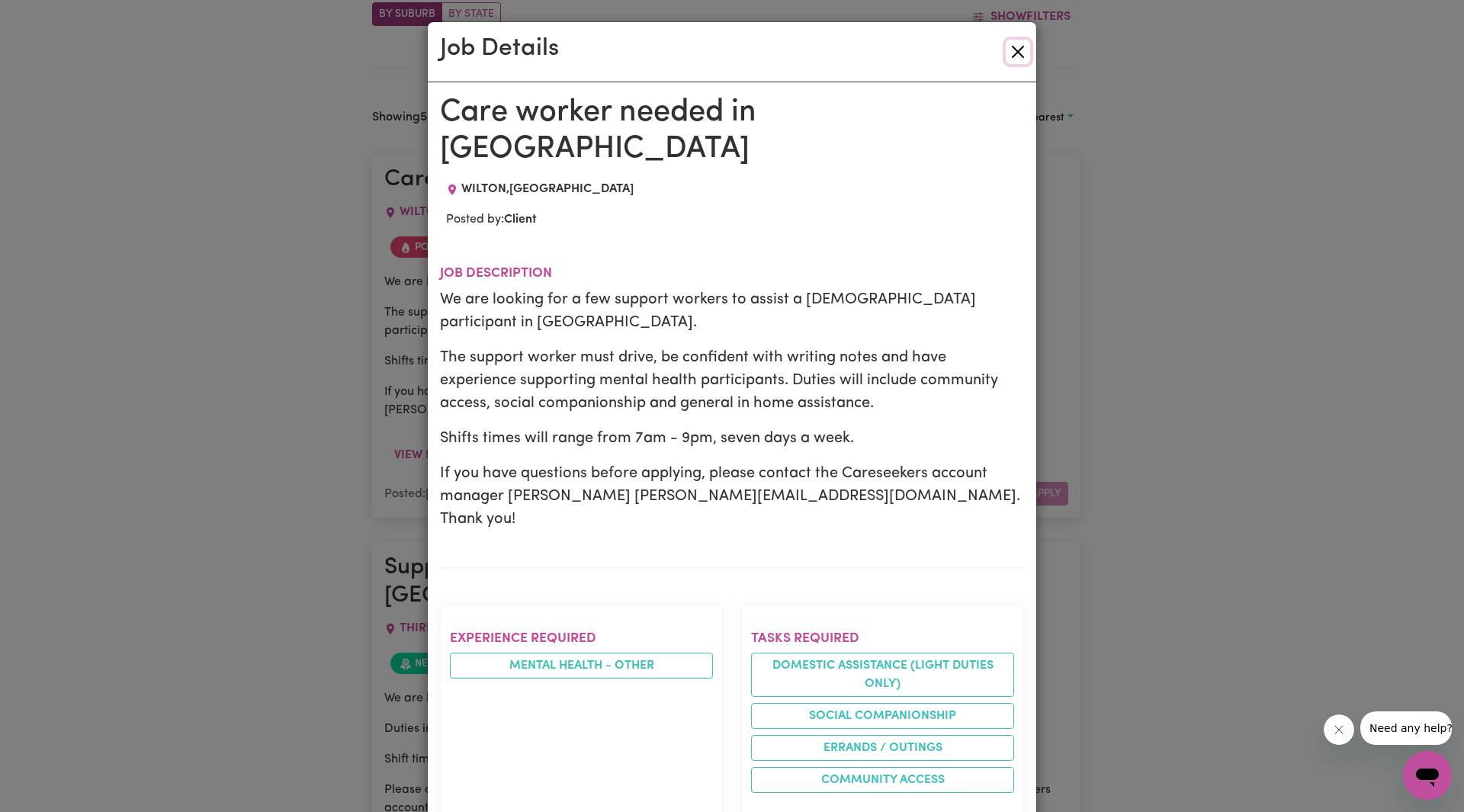
click at [1020, 58] on button "Close" at bounding box center [1018, 52] width 25 height 25
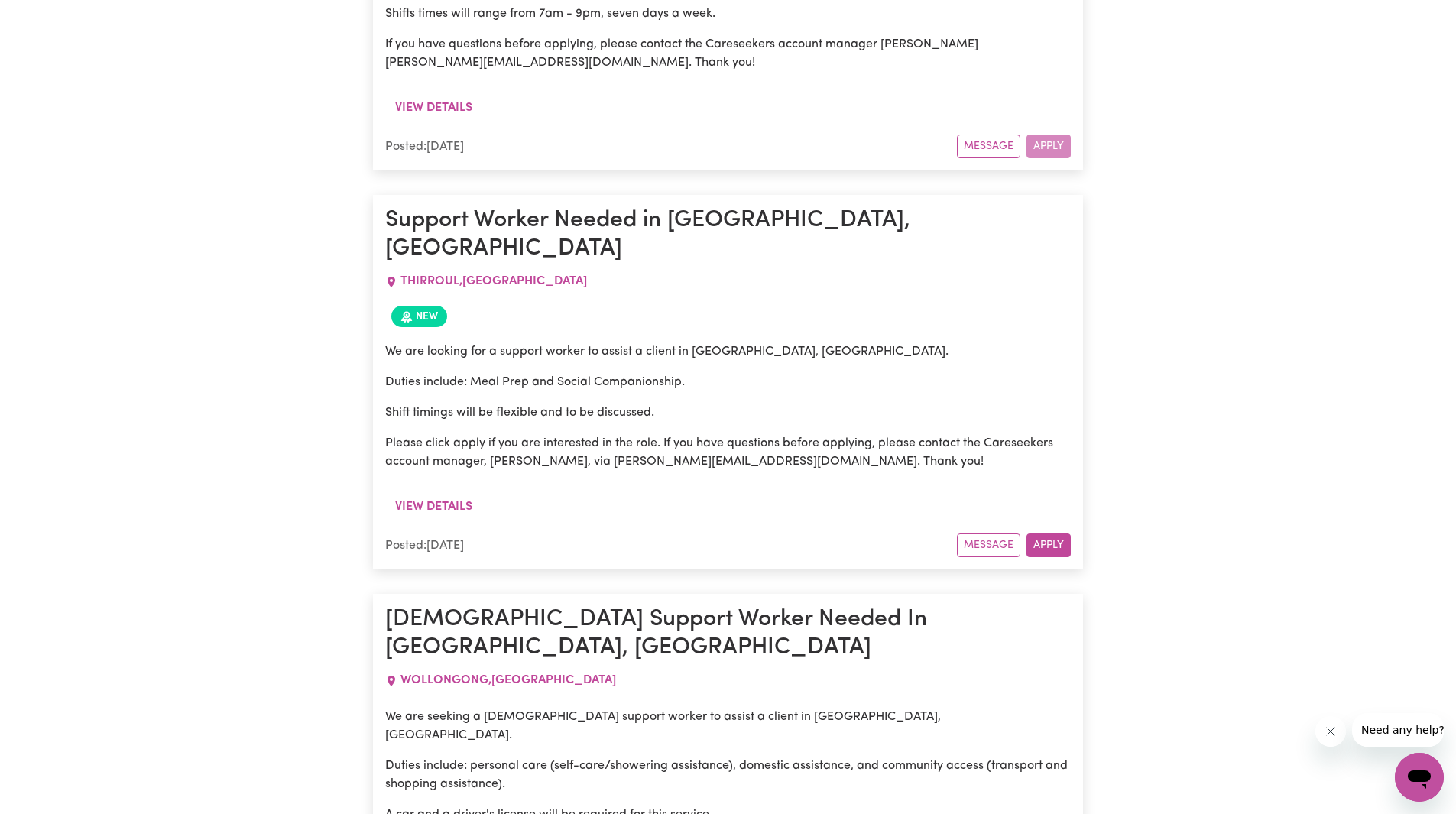
scroll to position [1070, 0]
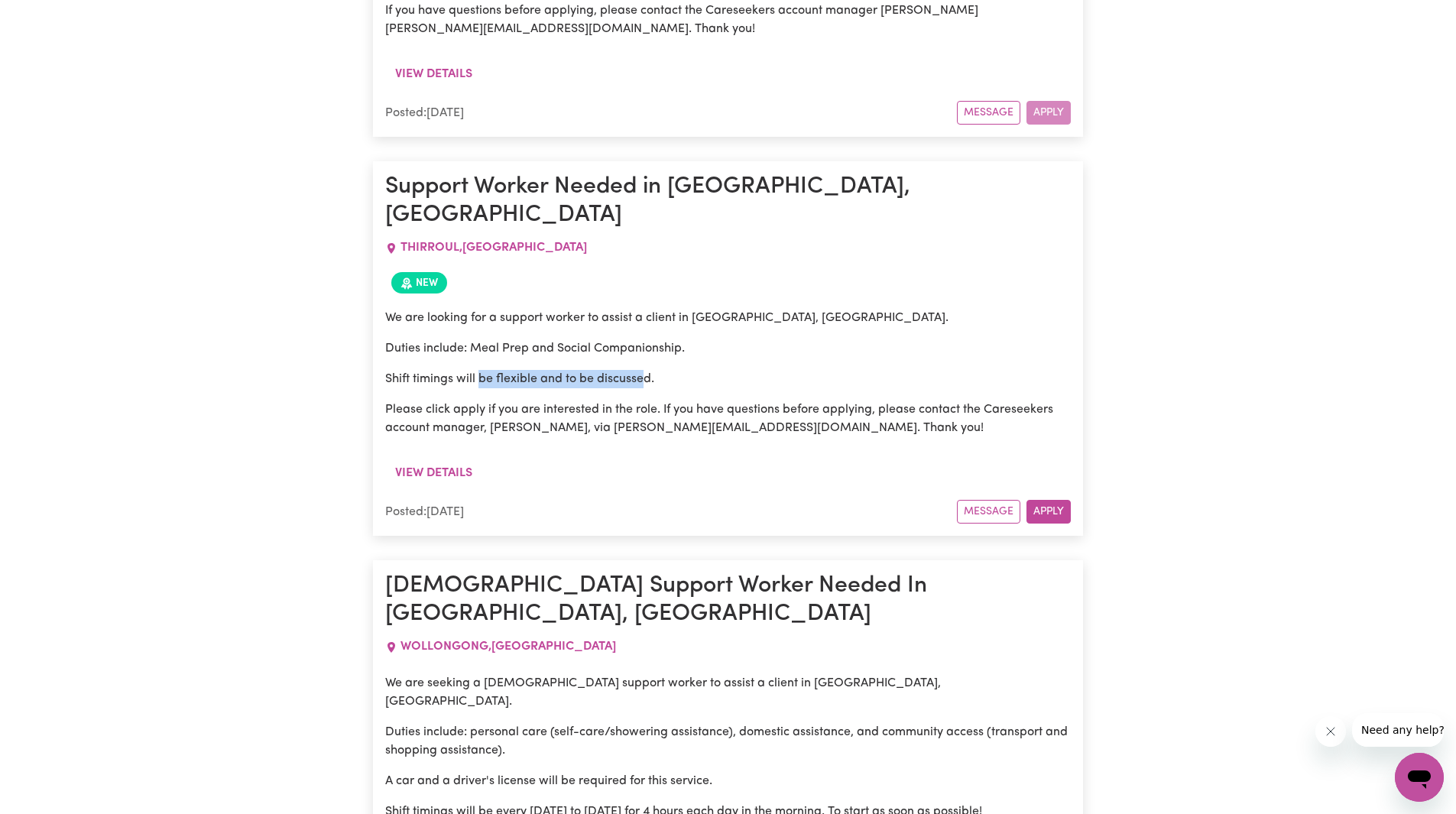
drag, startPoint x: 478, startPoint y: 356, endPoint x: 653, endPoint y: 364, distance: 175.2
click at [650, 370] on p "Shift timings will be flexible and to be discussed." at bounding box center [728, 379] width 685 height 19
click at [654, 401] on p "Please click apply if you are interested in the role. If you have questions bef…" at bounding box center [728, 418] width 685 height 36
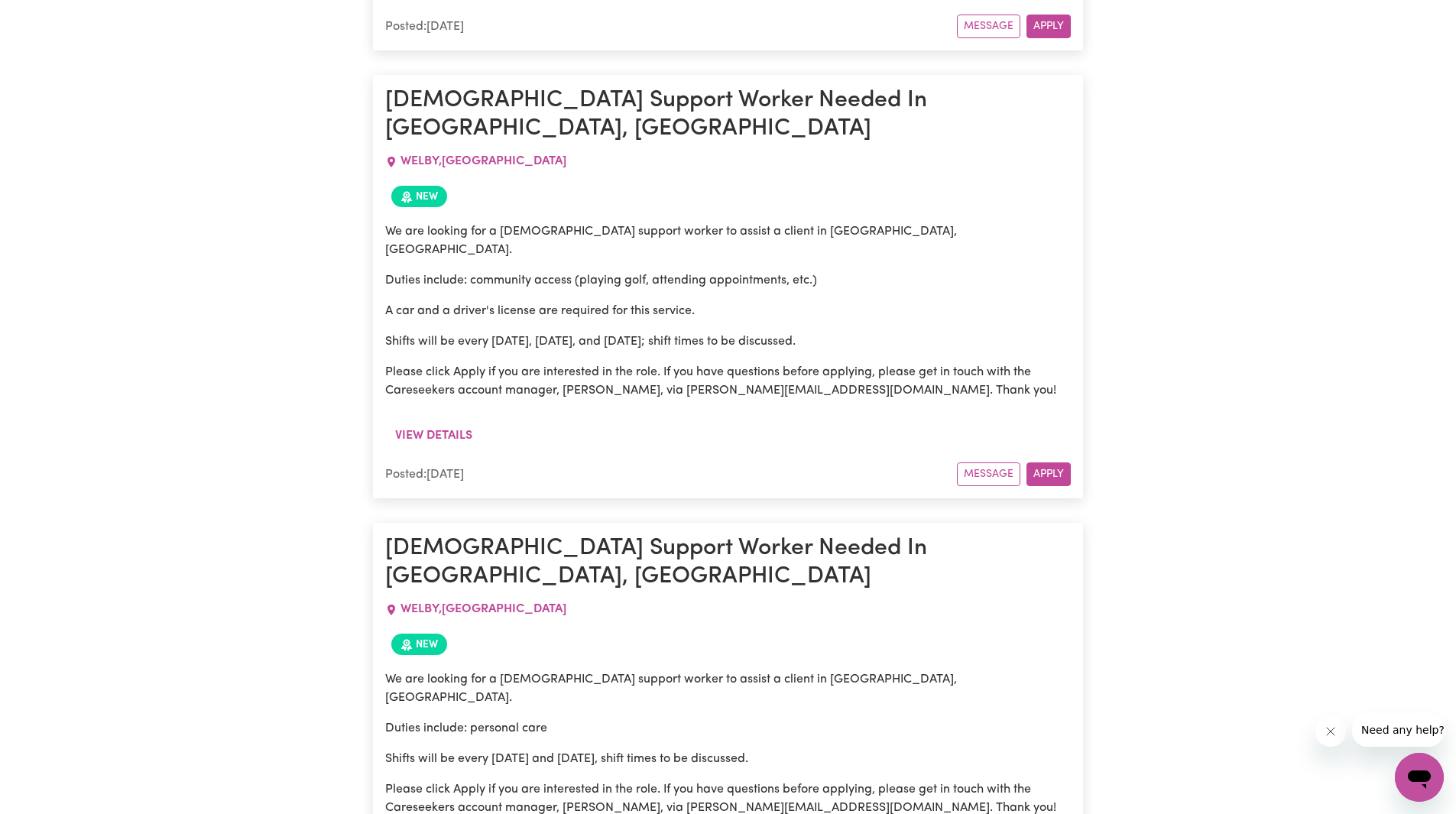
scroll to position [1987, 0]
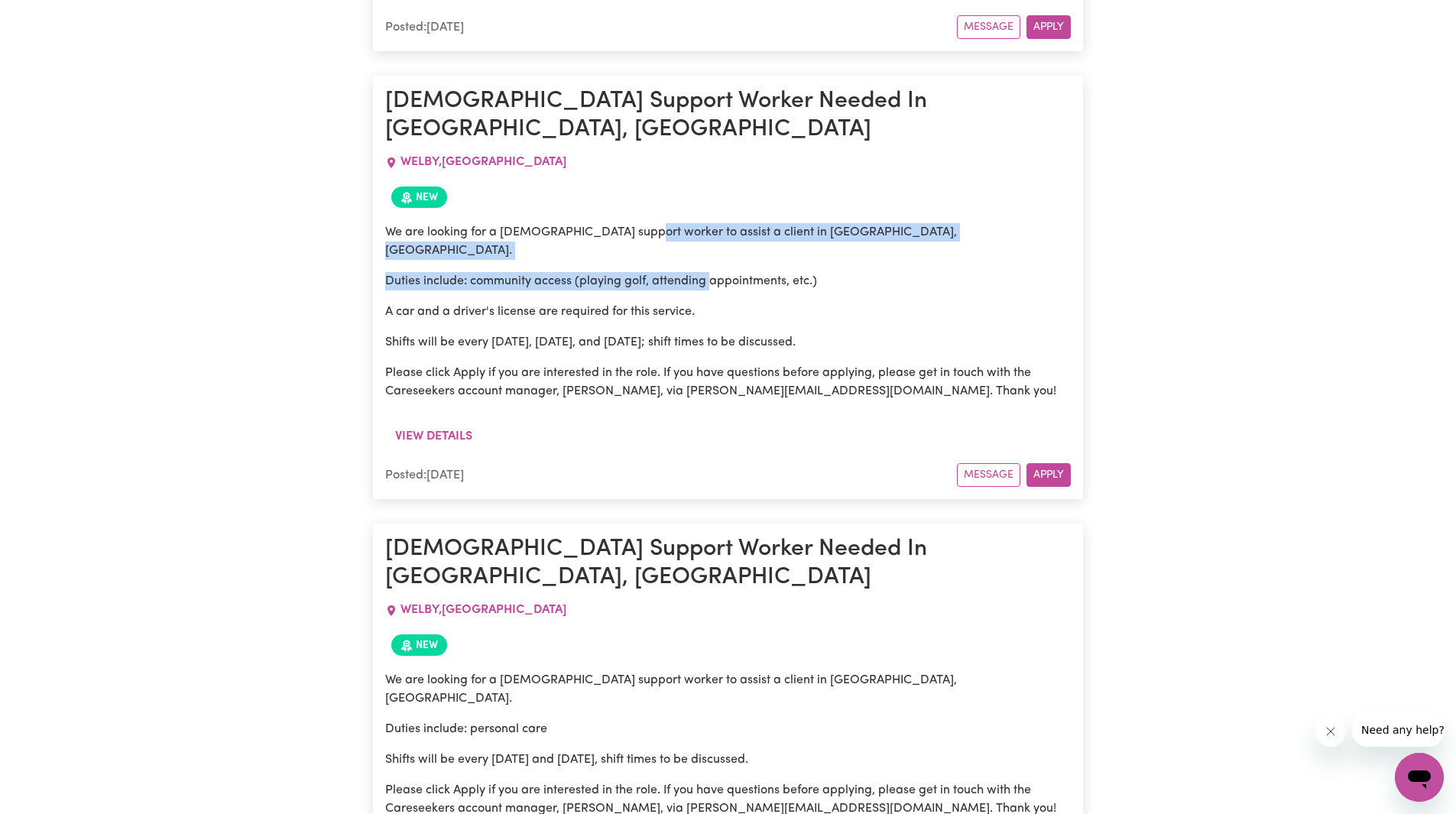
drag, startPoint x: 634, startPoint y: 138, endPoint x: 624, endPoint y: 264, distance: 126.4
click at [675, 223] on div "We are looking for a male support worker to assist a client in Welby, NSW. Duti…" at bounding box center [728, 311] width 685 height 177
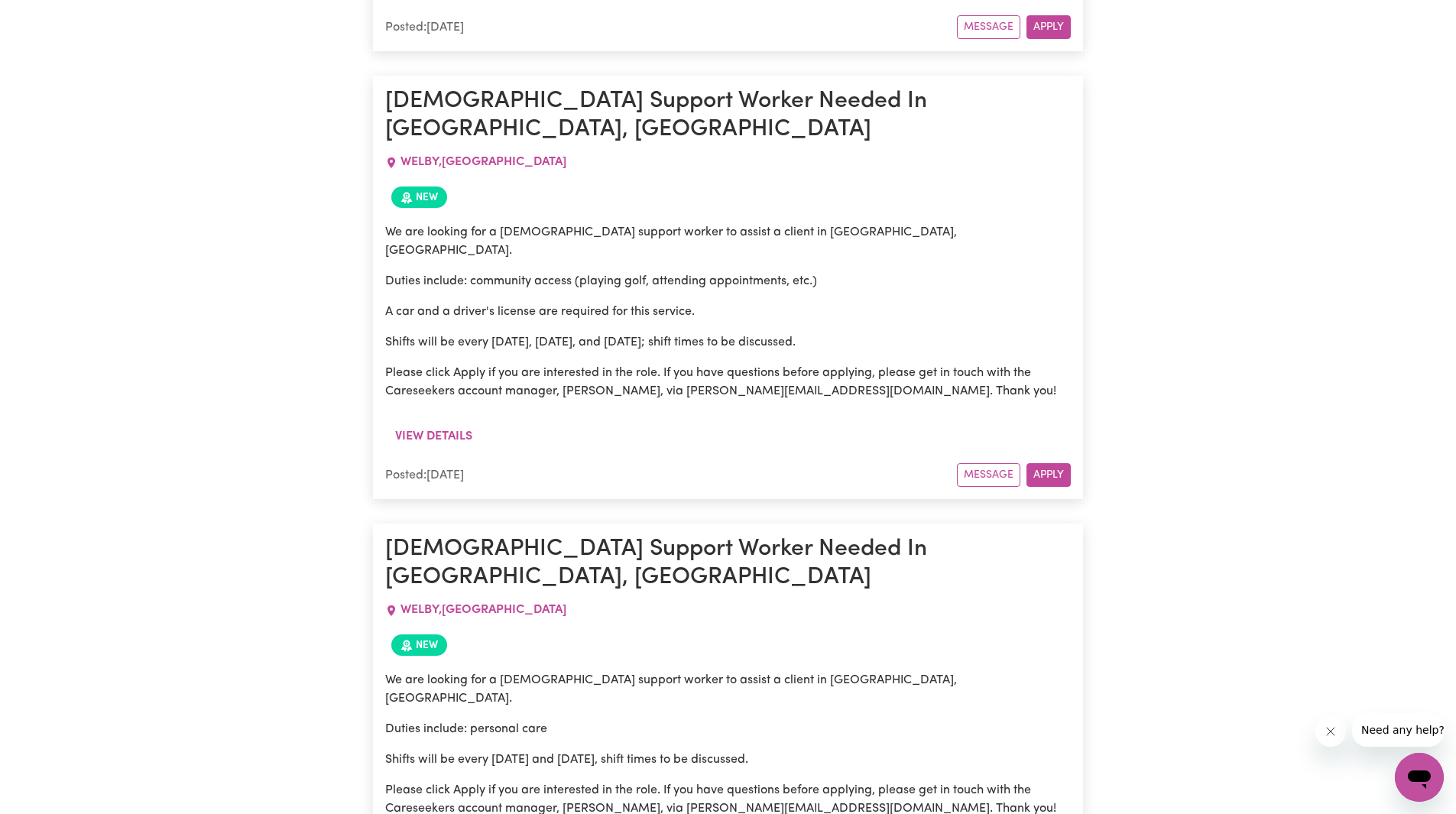
click at [547, 282] on div "We are looking for a male support worker to assist a client in Welby, NSW. Duti…" at bounding box center [728, 318] width 685 height 208
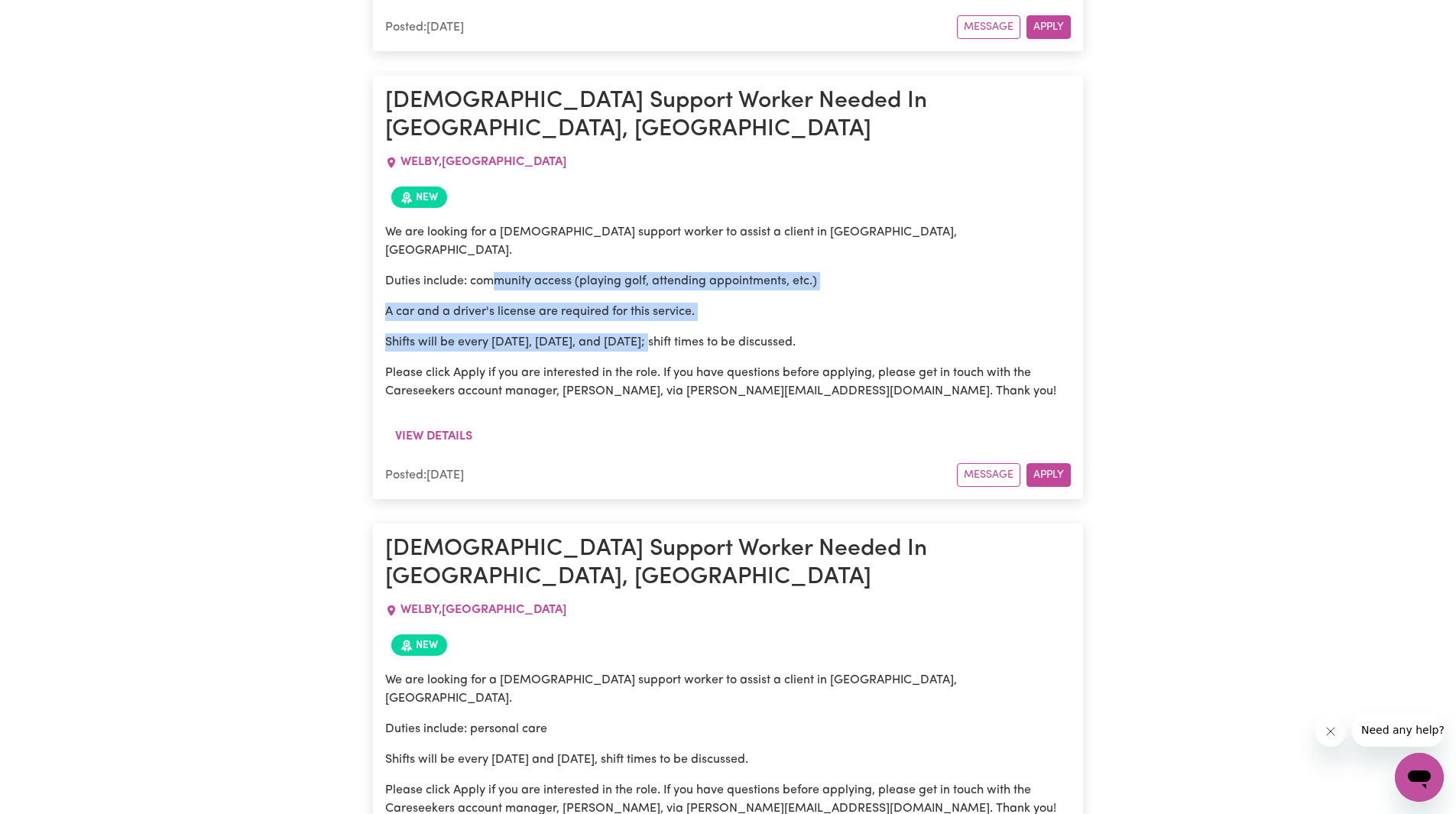
drag, startPoint x: 496, startPoint y: 163, endPoint x: 639, endPoint y: 253, distance: 169.0
click at [652, 235] on div "We are looking for a male support worker to assist a client in Welby, NSW. Duti…" at bounding box center [728, 311] width 685 height 177
click at [638, 363] on p "Please click Apply if you are interested in the role. If you have questions bef…" at bounding box center [728, 381] width 685 height 36
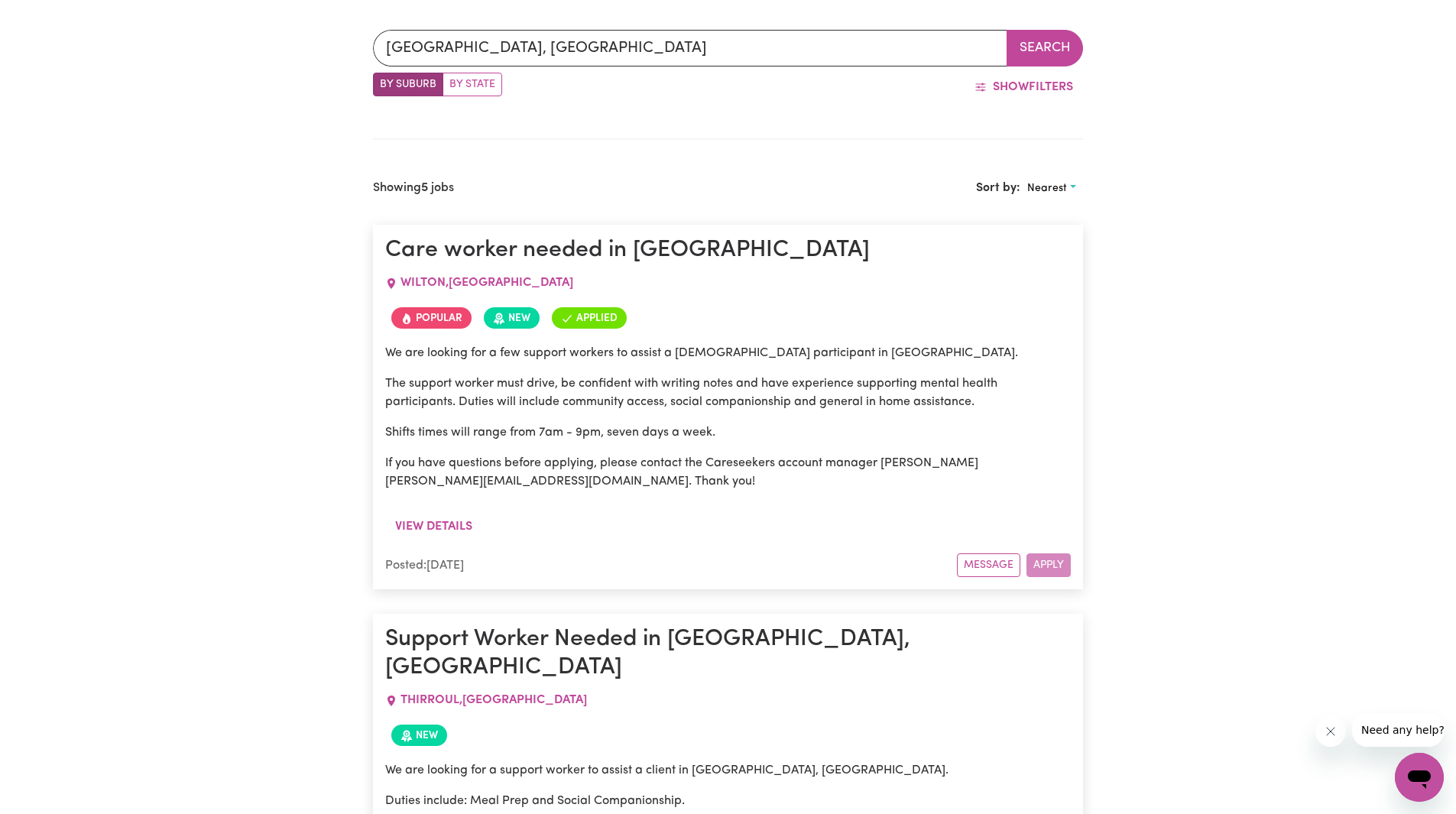
scroll to position [612, 0]
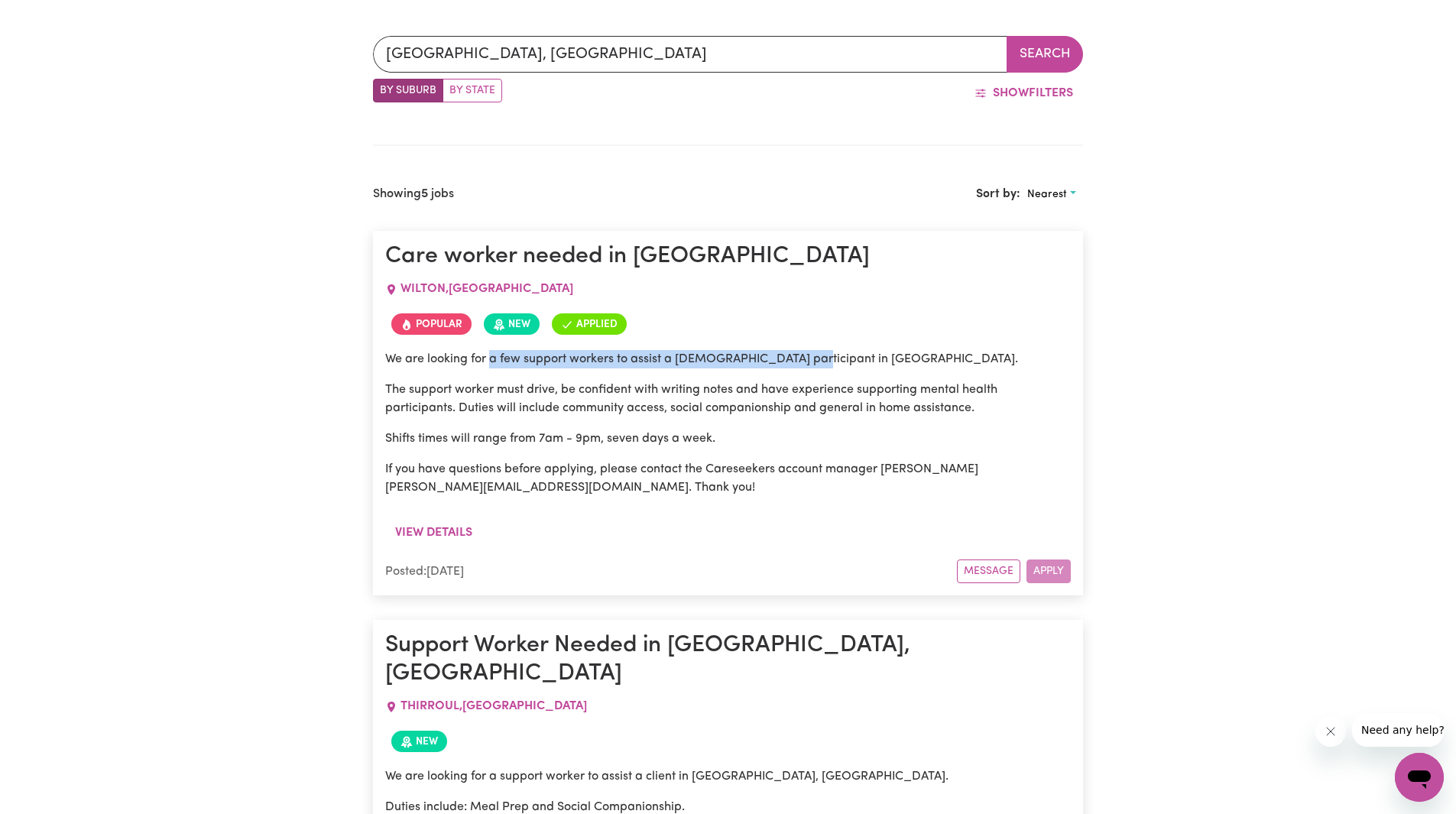
drag, startPoint x: 517, startPoint y: 358, endPoint x: 798, endPoint y: 341, distance: 281.5
click at [798, 341] on div "We are looking for a few support workers to assist a male participant in WILTON…" at bounding box center [728, 429] width 685 height 177
click at [778, 351] on p "We are looking for a few support workers to assist a [DEMOGRAPHIC_DATA] partici…" at bounding box center [728, 359] width 685 height 19
click at [719, 360] on p "We are looking for a few support workers to assist a [DEMOGRAPHIC_DATA] partici…" at bounding box center [728, 359] width 685 height 19
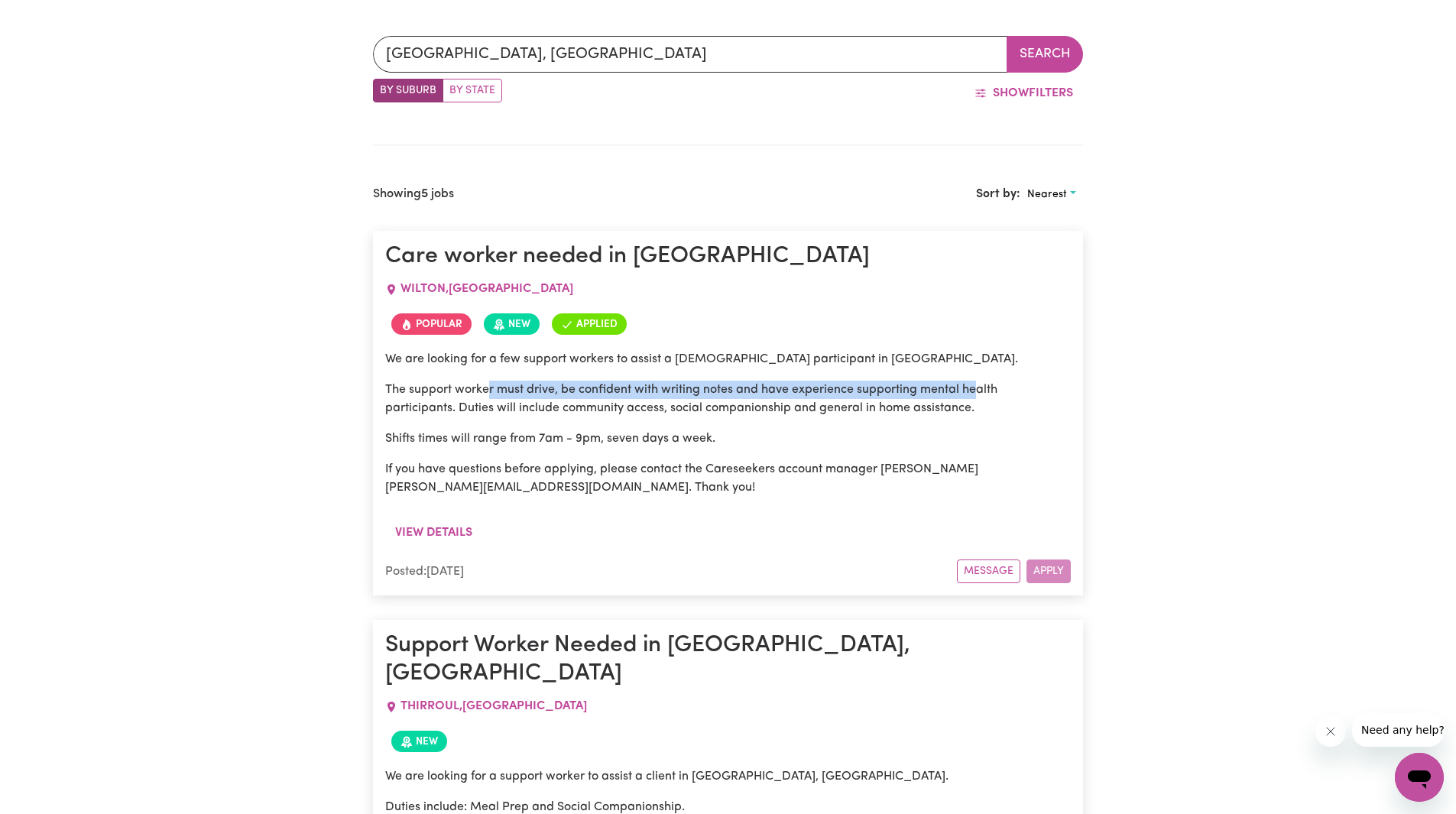
drag, startPoint x: 492, startPoint y: 385, endPoint x: 958, endPoint y: 396, distance: 466.1
click at [961, 395] on p "The support worker must drive, be confident with writing notes and have experie…" at bounding box center [728, 398] width 685 height 36
click at [936, 401] on p "The support worker must drive, be confident with writing notes and have experie…" at bounding box center [728, 398] width 685 height 36
drag, startPoint x: 462, startPoint y: 411, endPoint x: 978, endPoint y: 411, distance: 516.0
click at [995, 413] on p "The support worker must drive, be confident with writing notes and have experie…" at bounding box center [728, 398] width 685 height 36
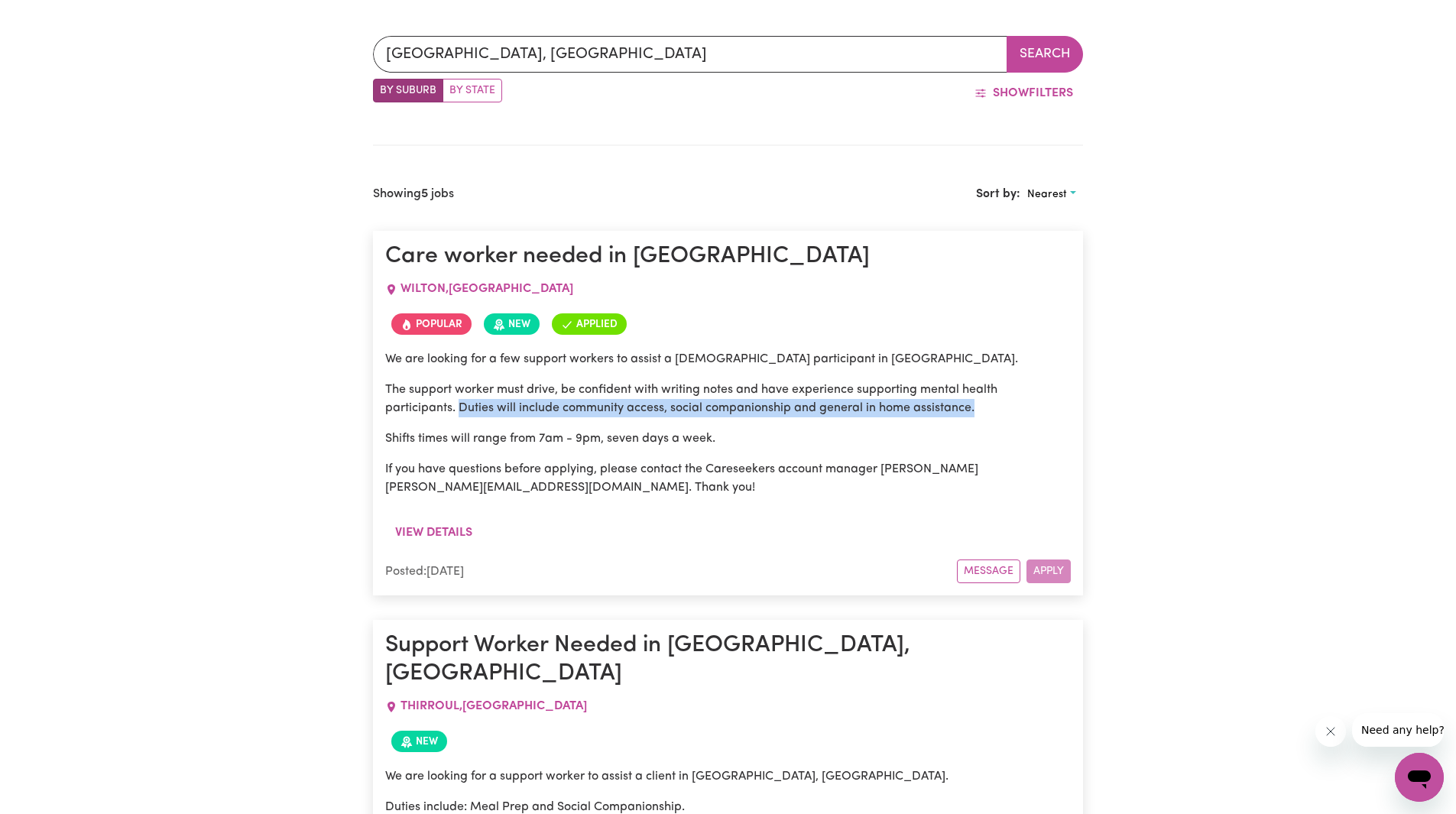
click at [966, 414] on p "The support worker must drive, be confident with writing notes and have experie…" at bounding box center [728, 398] width 685 height 36
click at [739, 450] on div "We are looking for a few support workers to assist a male participant in WILTON…" at bounding box center [728, 423] width 685 height 147
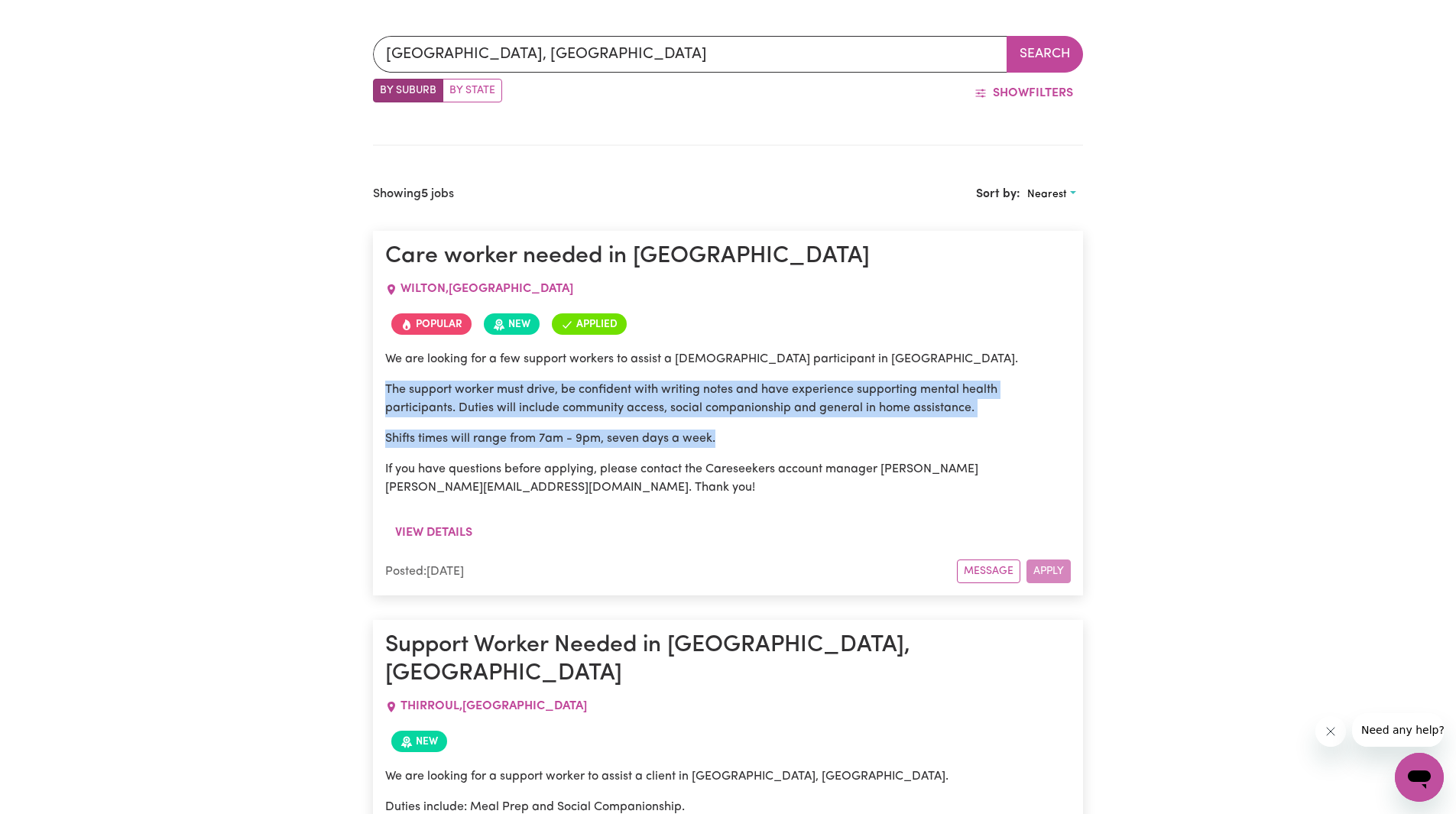
drag, startPoint x: 733, startPoint y: 440, endPoint x: 399, endPoint y: 390, distance: 337.7
click at [424, 393] on p "The support worker must drive, be confident with writing notes and have experie…" at bounding box center [728, 398] width 685 height 36
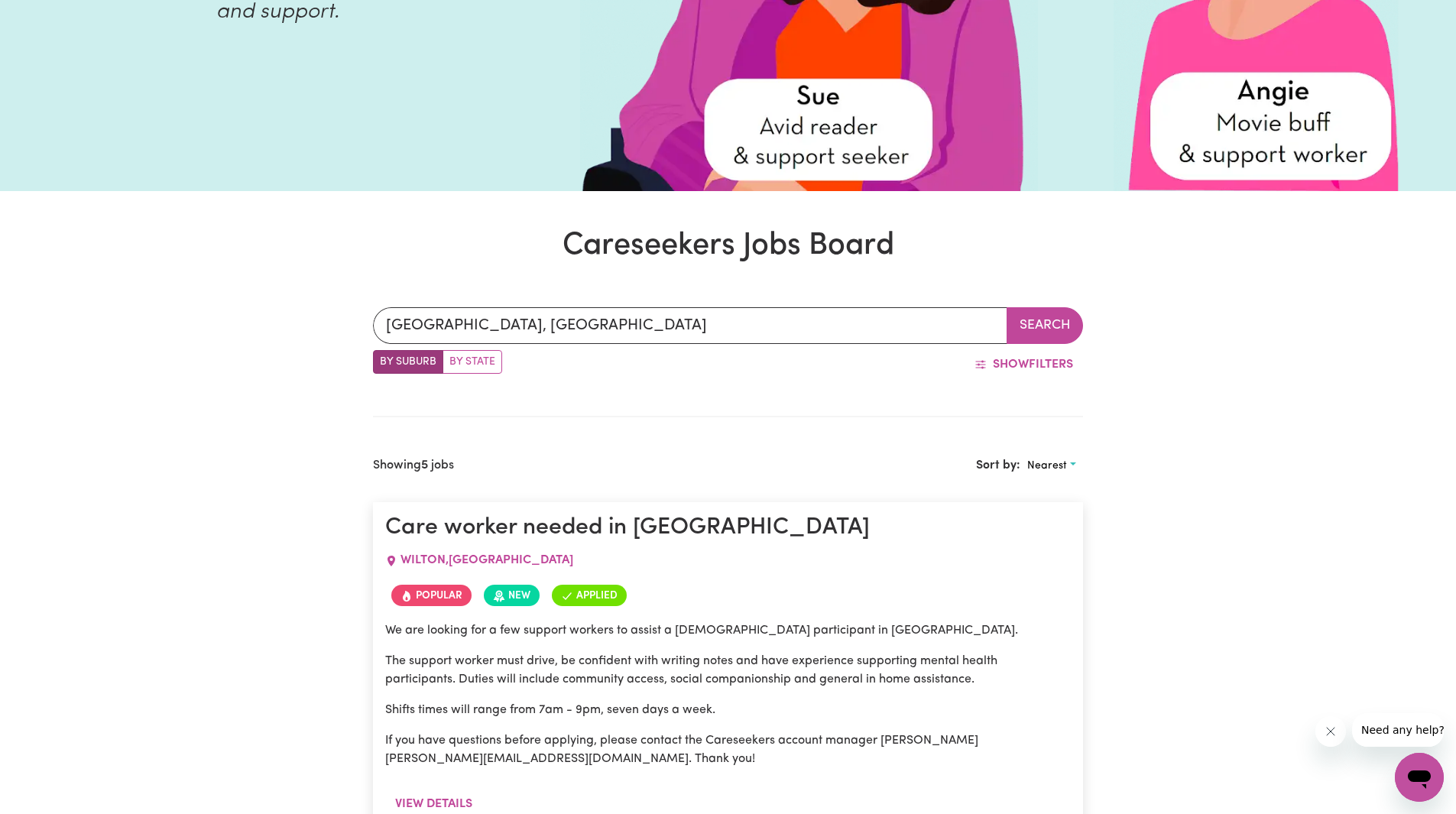
scroll to position [458, 0]
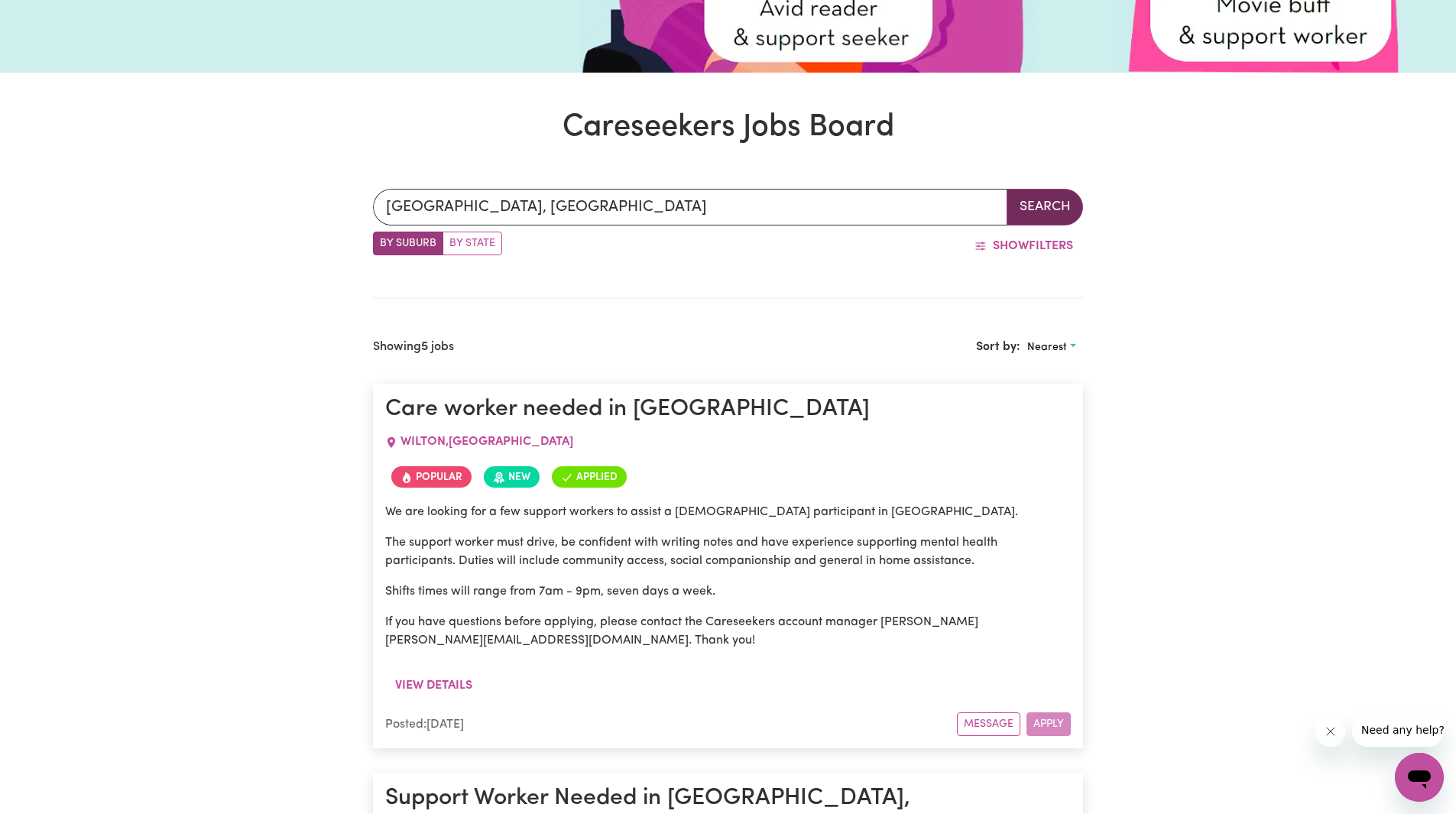
click at [1026, 213] on button "Search" at bounding box center [1044, 207] width 76 height 36
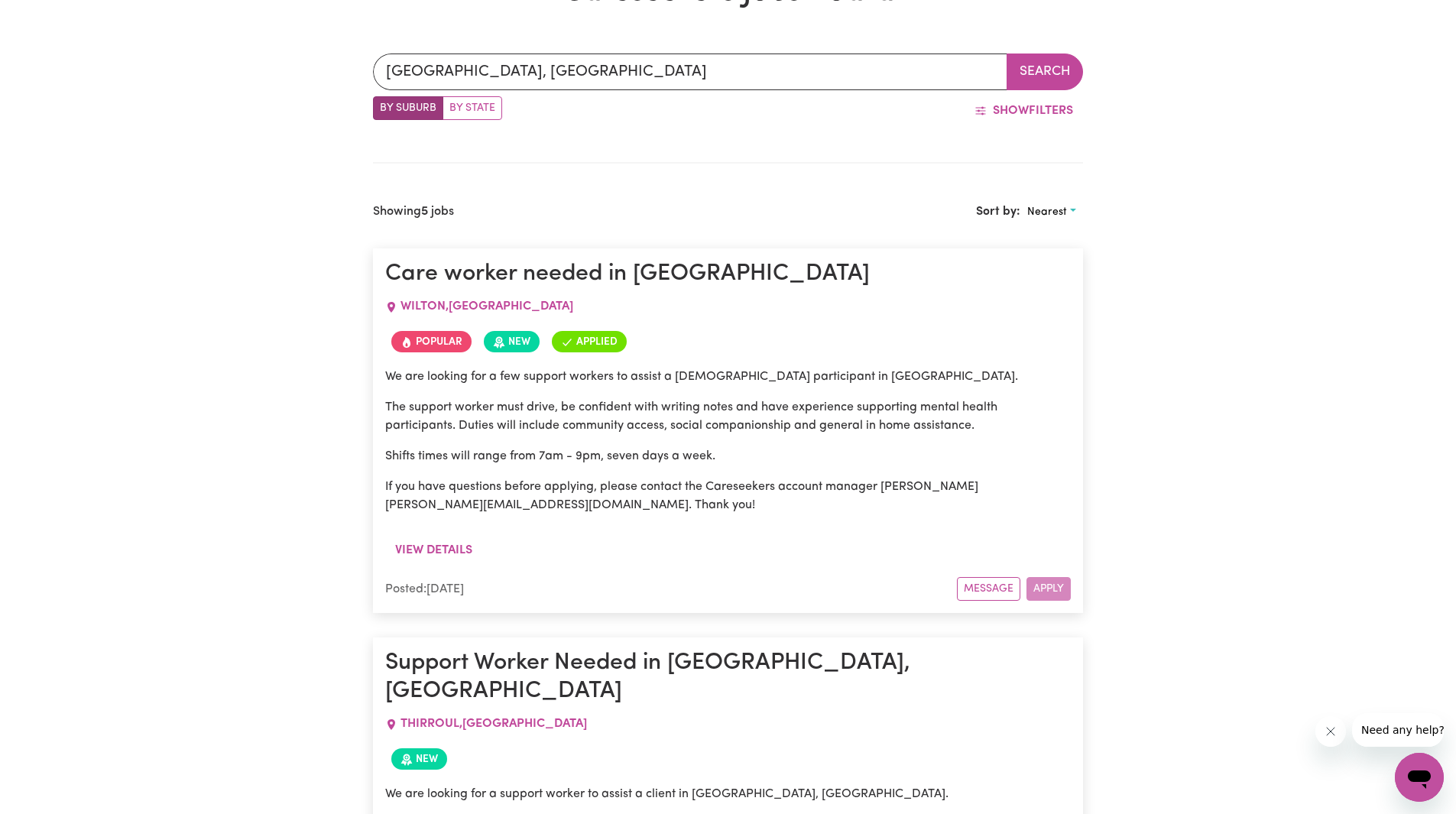
scroll to position [306, 0]
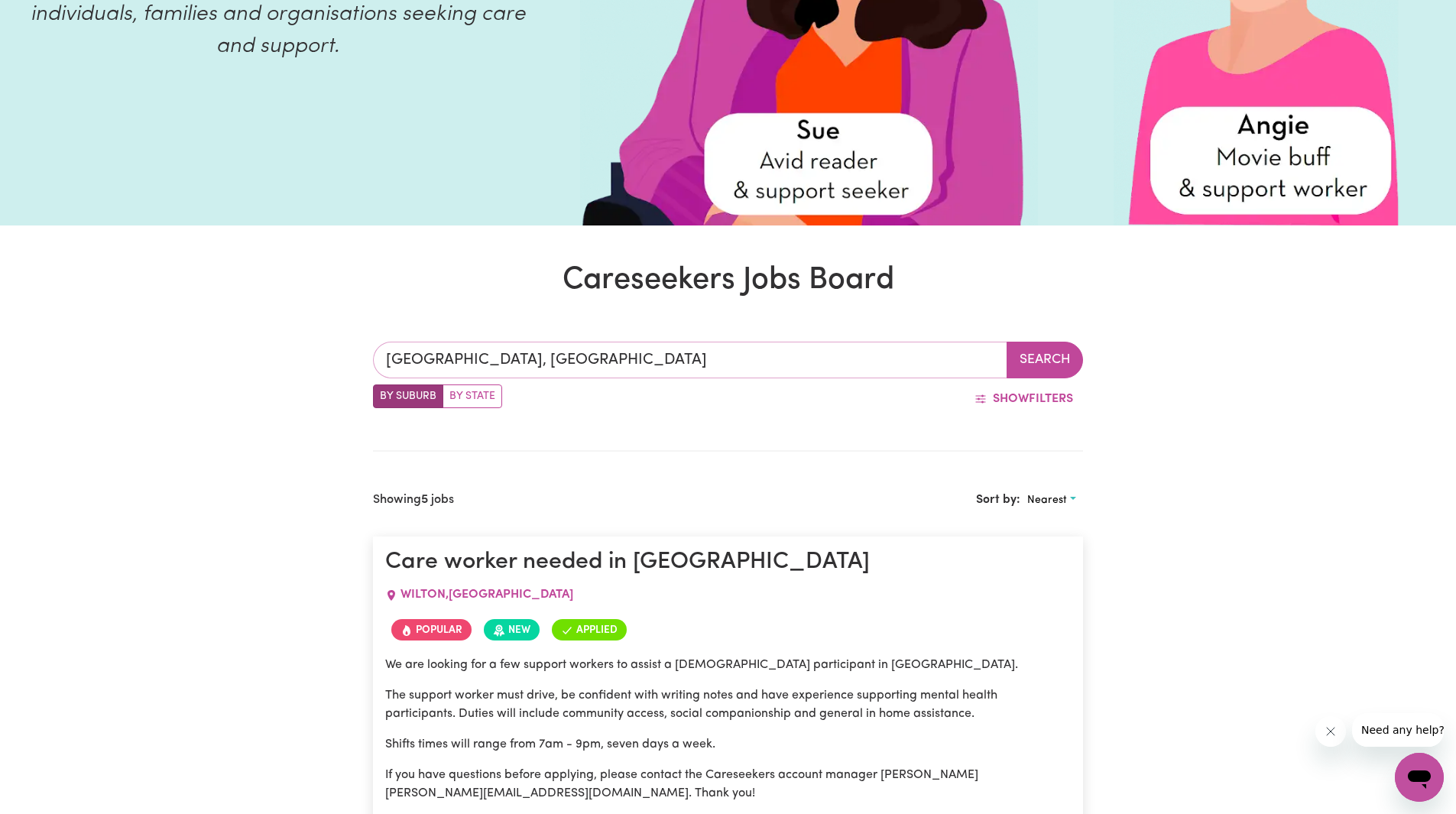
type input "WILTON, New South Wales, 2571"
drag, startPoint x: 804, startPoint y: 360, endPoint x: 14, endPoint y: 421, distance: 792.4
